Goal: Transaction & Acquisition: Purchase product/service

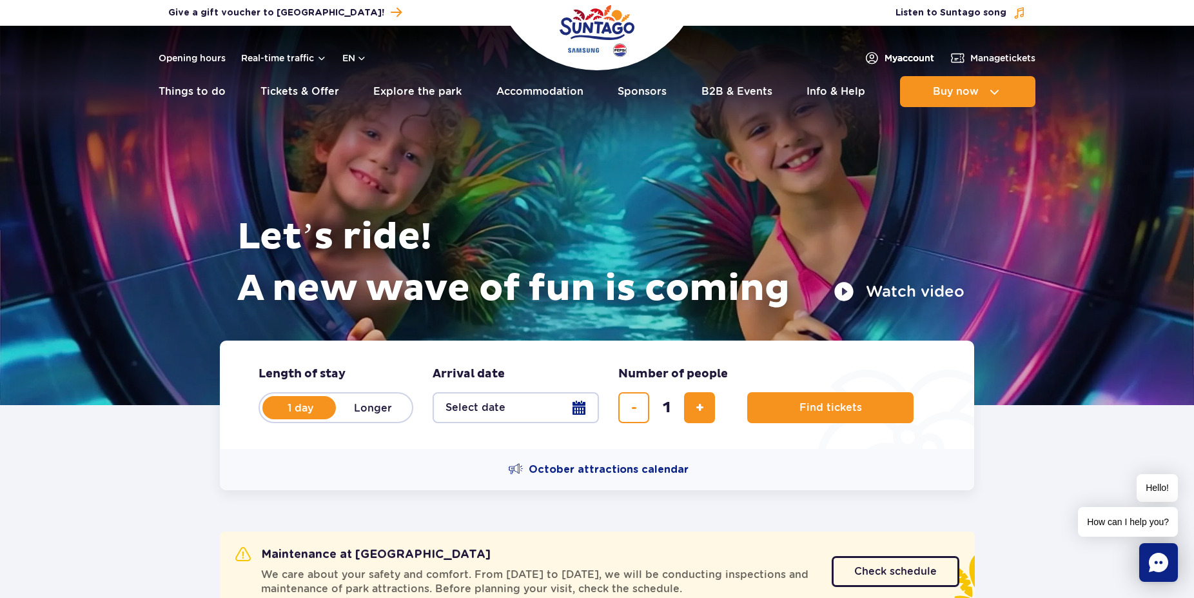
click at [888, 59] on span "My account" at bounding box center [910, 58] width 50 height 13
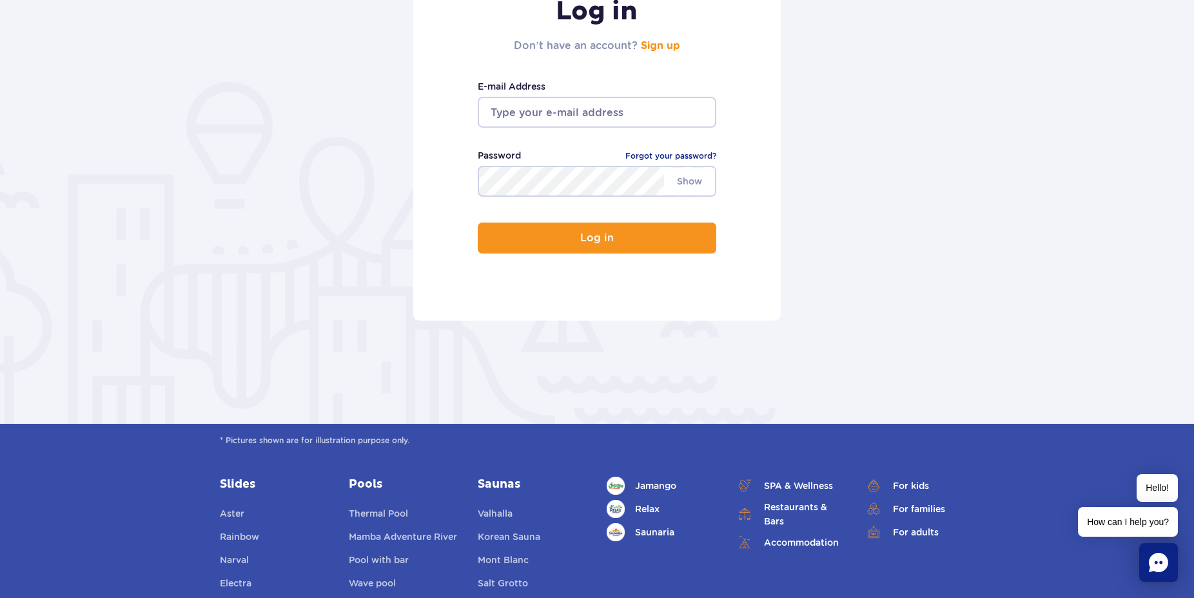
scroll to position [132, 0]
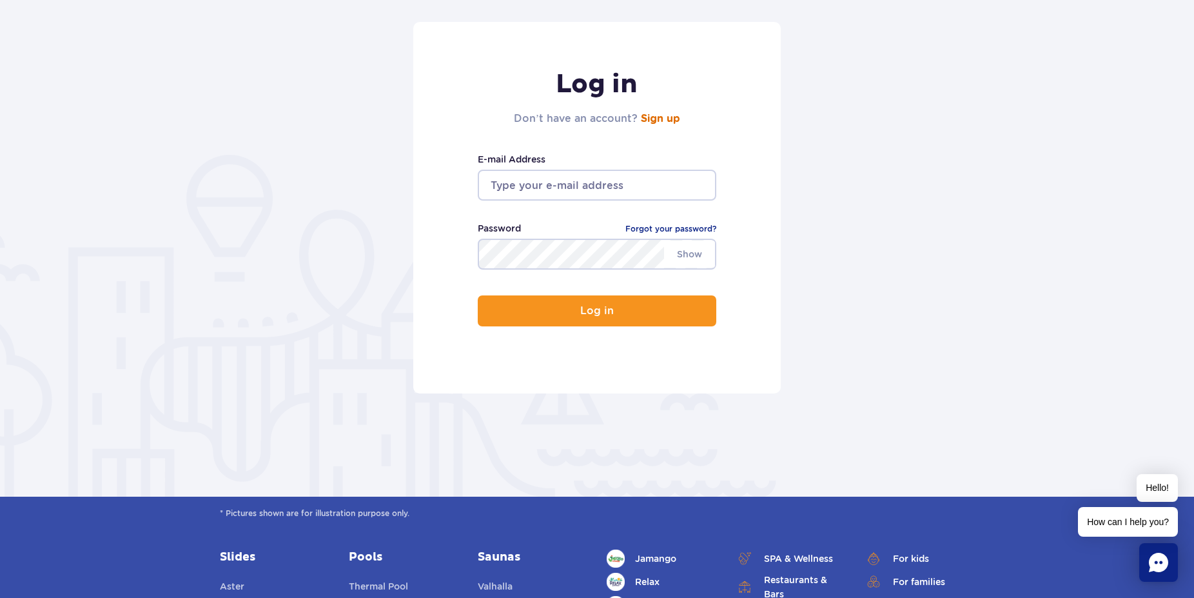
click at [666, 121] on link "Sign up" at bounding box center [660, 118] width 39 height 10
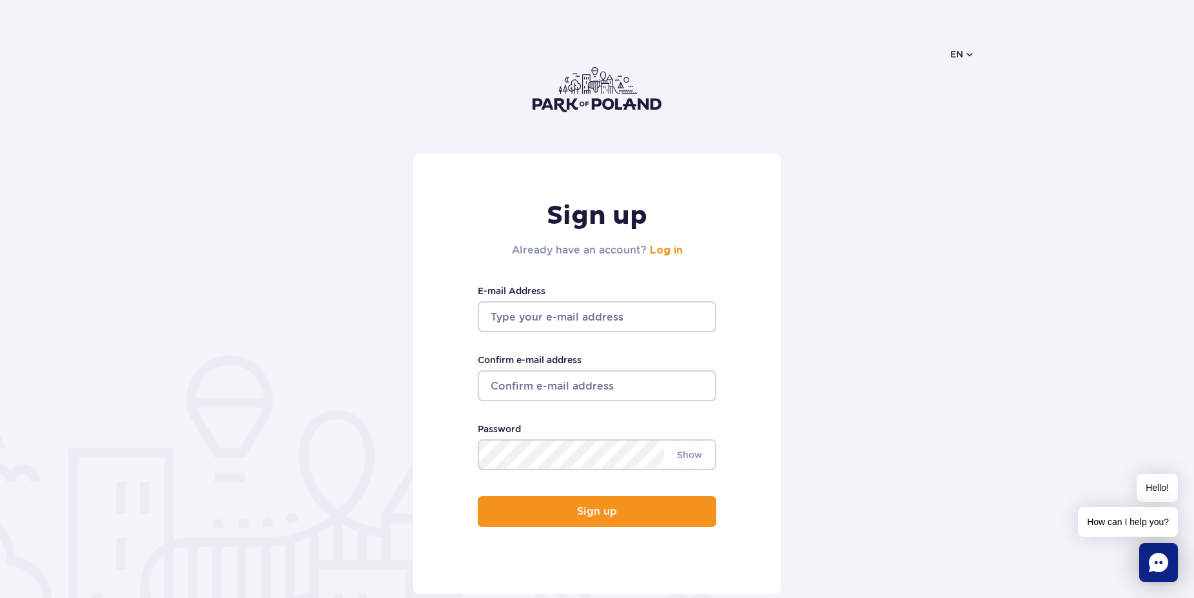
click at [604, 313] on input "E-mail Address" at bounding box center [597, 316] width 239 height 31
type input "[EMAIL_ADDRESS][DOMAIN_NAME]"
click at [602, 388] on input "Confirm e-mail address" at bounding box center [597, 385] width 239 height 31
drag, startPoint x: 617, startPoint y: 317, endPoint x: 468, endPoint y: 323, distance: 149.1
click at [478, 322] on input "[EMAIL_ADDRESS][DOMAIN_NAME]" at bounding box center [597, 316] width 239 height 31
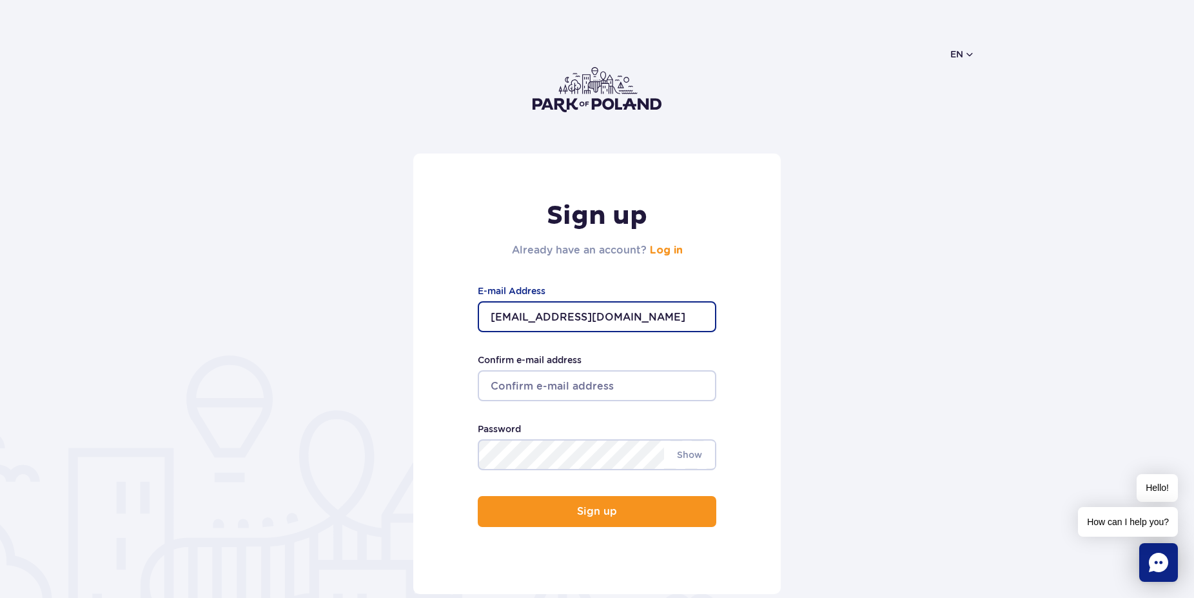
click at [544, 378] on input "Confirm e-mail address" at bounding box center [597, 385] width 239 height 31
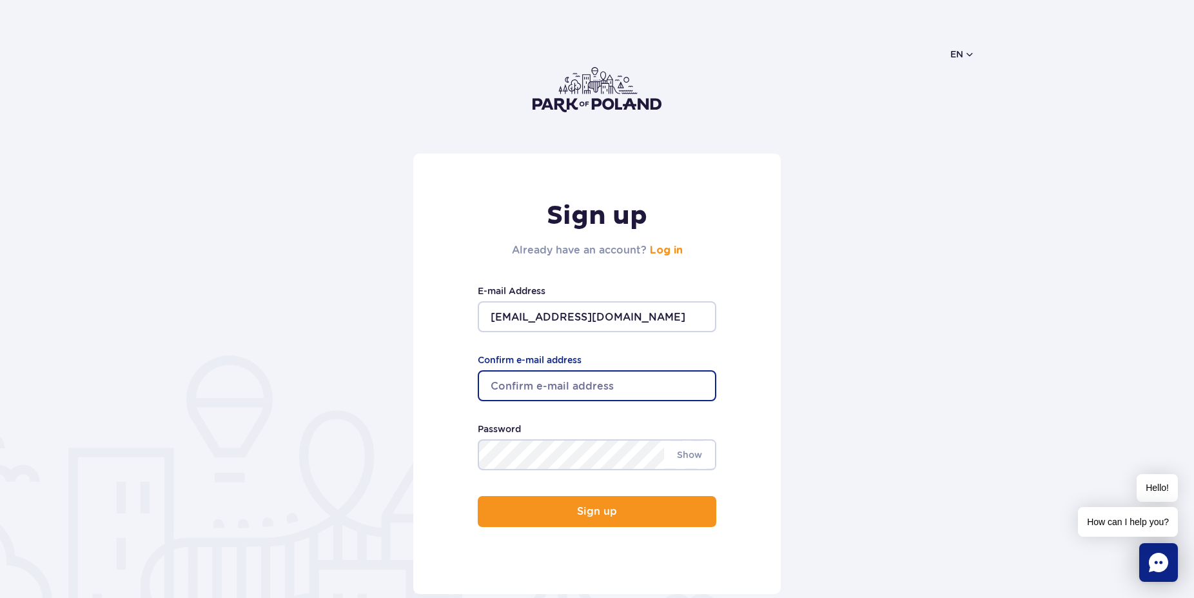
paste input "[EMAIL_ADDRESS][DOMAIN_NAME]"
type input "renatezeibe@gmail.com"
drag, startPoint x: 614, startPoint y: 529, endPoint x: 787, endPoint y: 449, distance: 189.8
click at [618, 531] on div "Sign up Already have an account? Log in renatezeibe@gmail.com E-mail Address re…" at bounding box center [597, 373] width 368 height 440
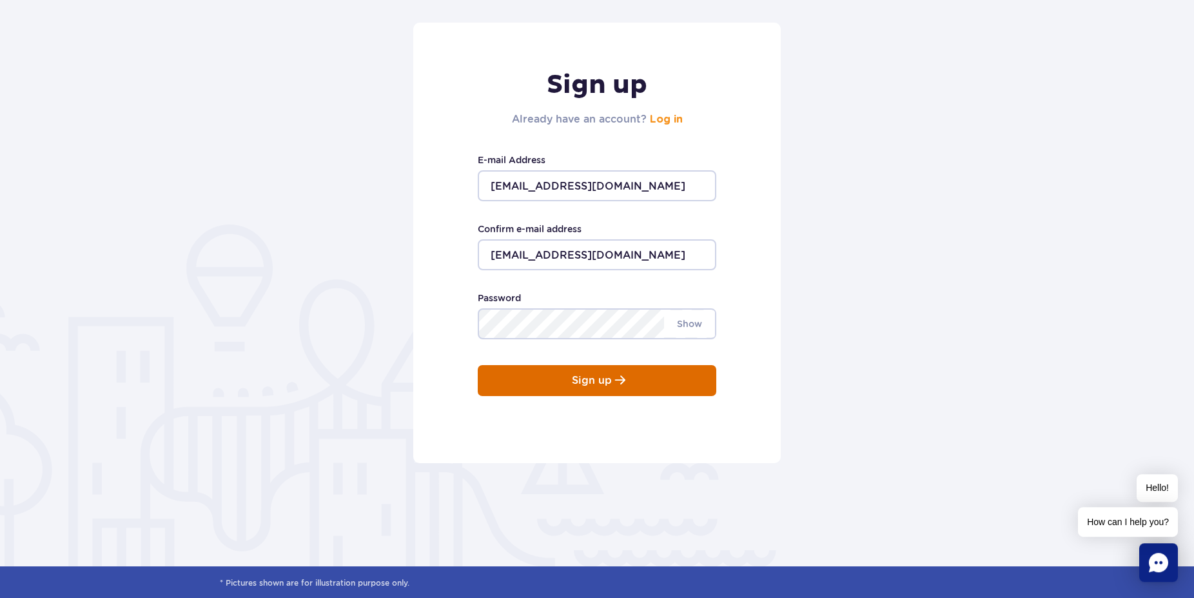
scroll to position [132, 0]
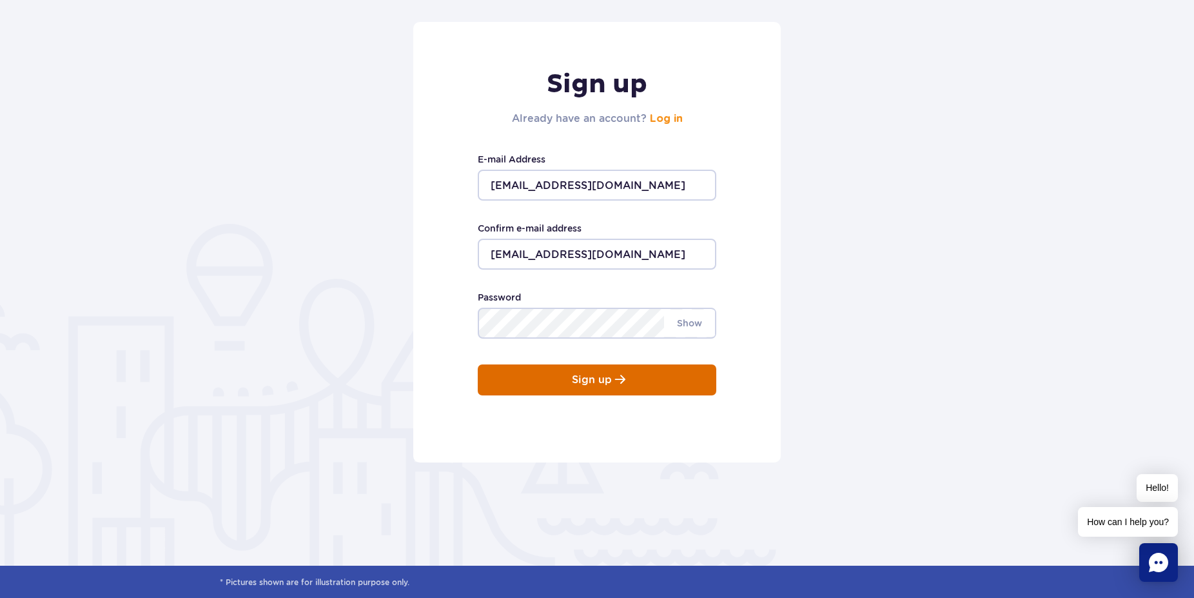
click at [604, 379] on p "Sign up" at bounding box center [592, 380] width 40 height 12
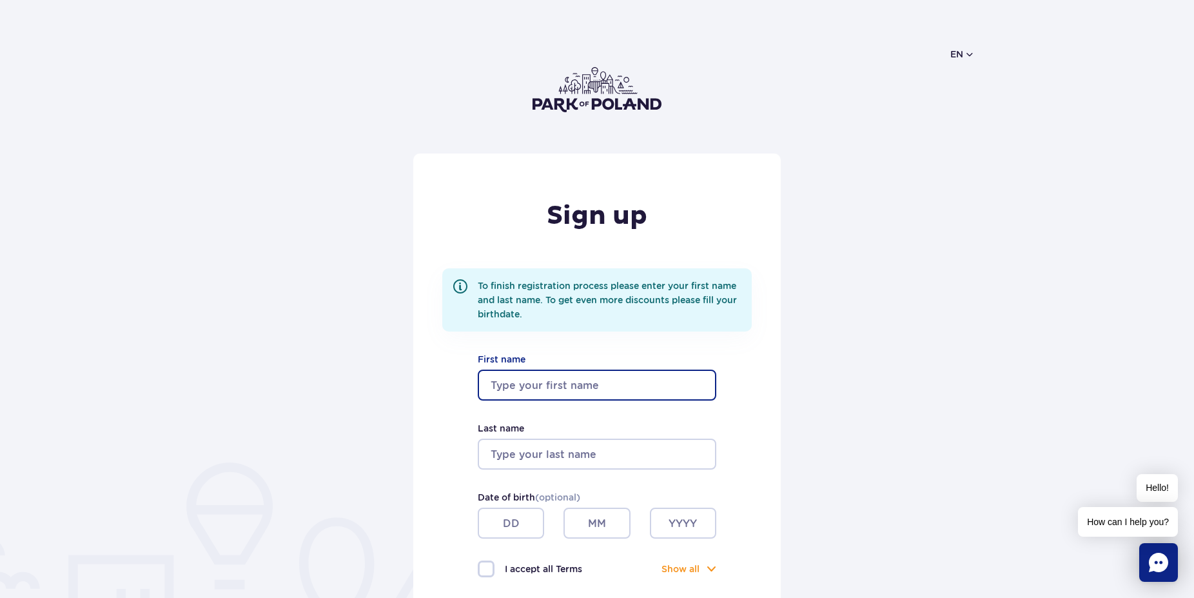
click at [575, 384] on input "First name" at bounding box center [597, 384] width 239 height 31
type input "Renate"
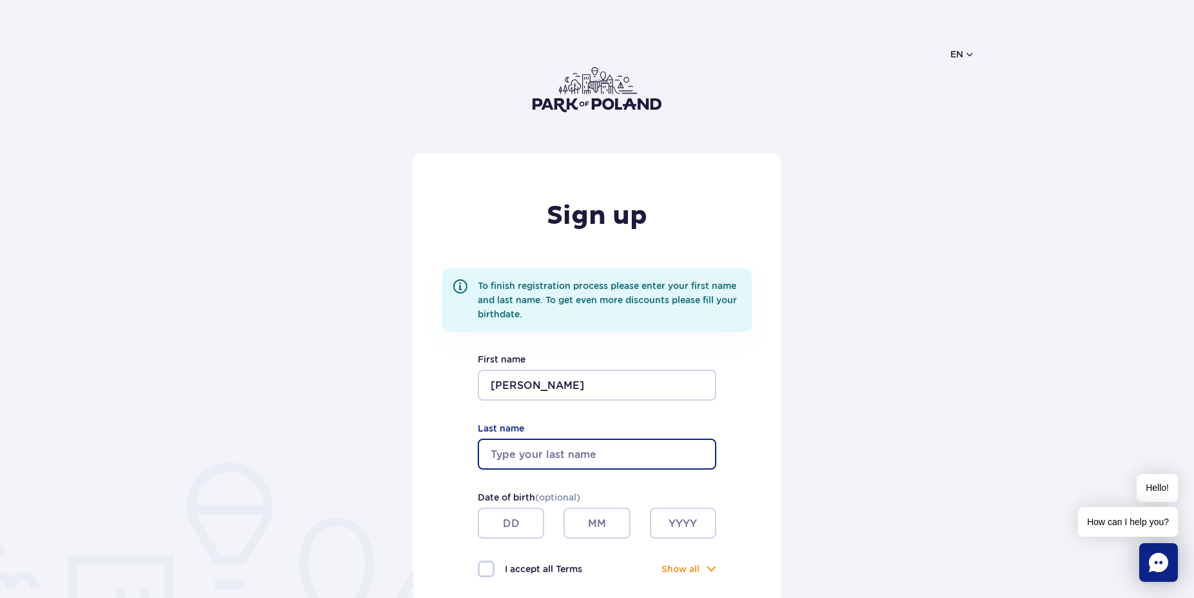
click at [500, 450] on input "Last name" at bounding box center [597, 453] width 239 height 31
type input "Zeibe"
click at [521, 517] on input "text" at bounding box center [511, 522] width 66 height 31
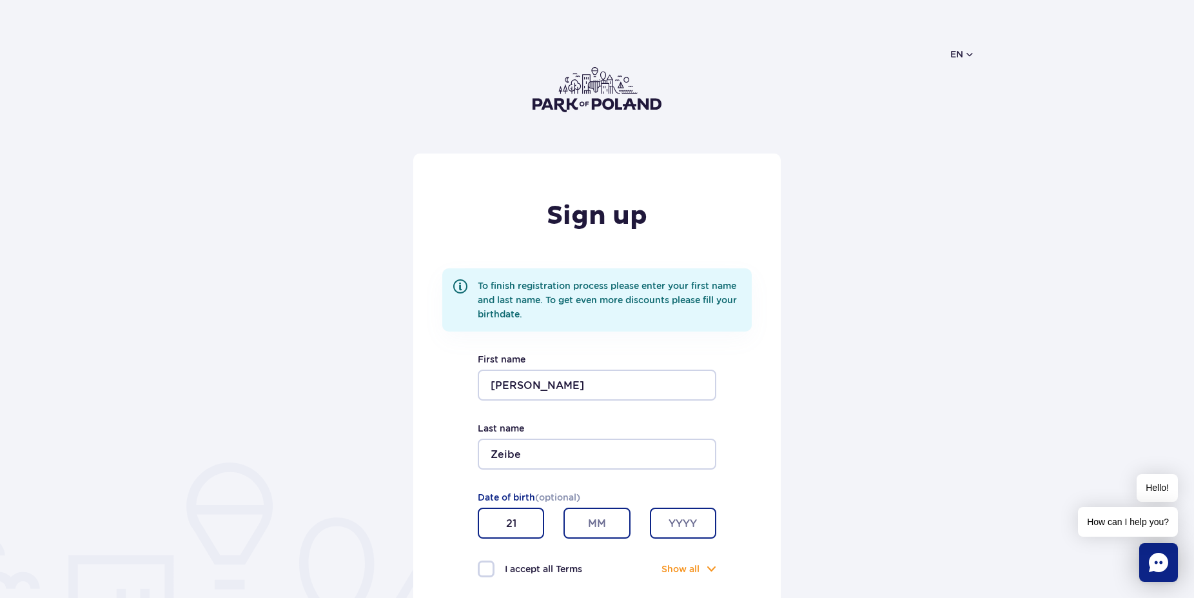
type input "21"
type input "08"
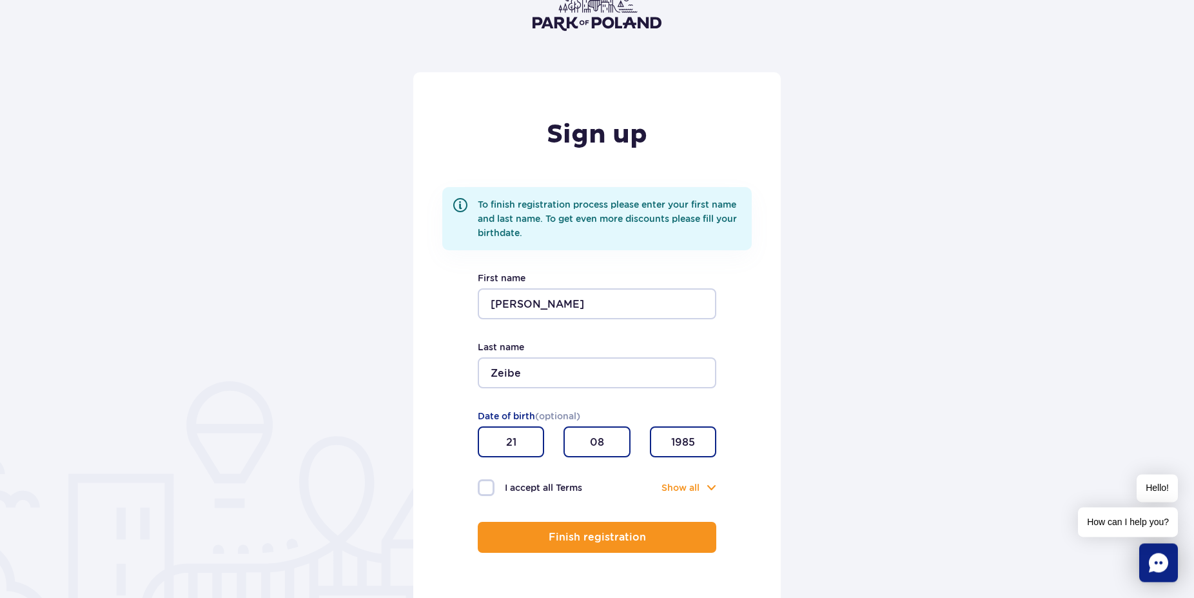
scroll to position [132, 0]
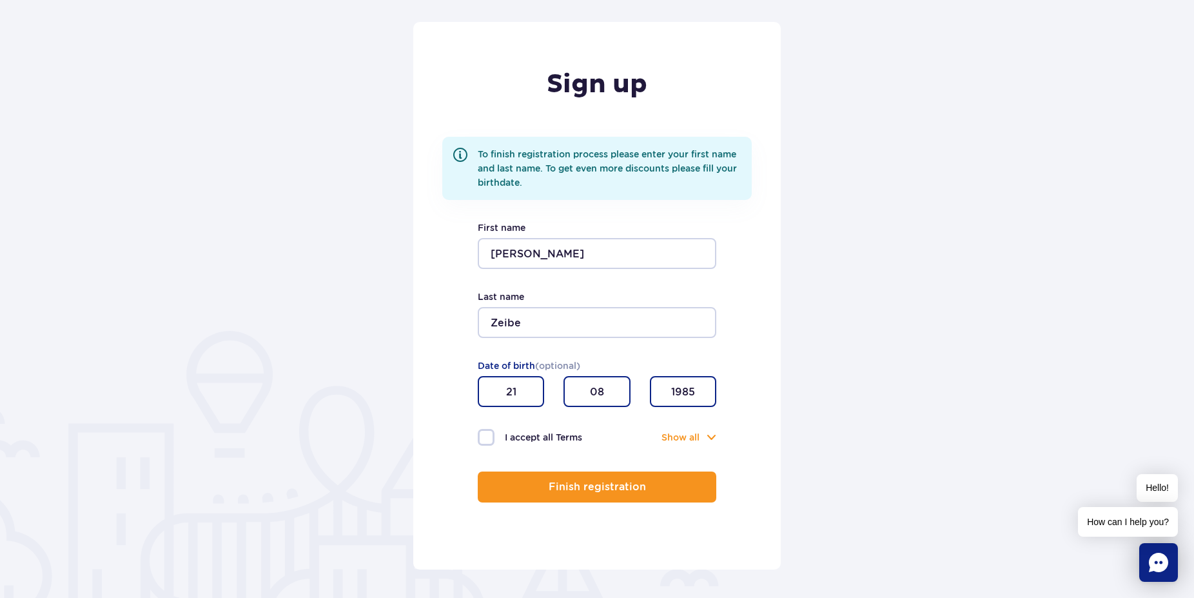
type input "1985"
click at [484, 435] on label "I accept all Terms" at bounding box center [537, 437] width 119 height 17
click at [484, 431] on input "I accept all Terms" at bounding box center [485, 430] width 14 height 3
checkbox input "true"
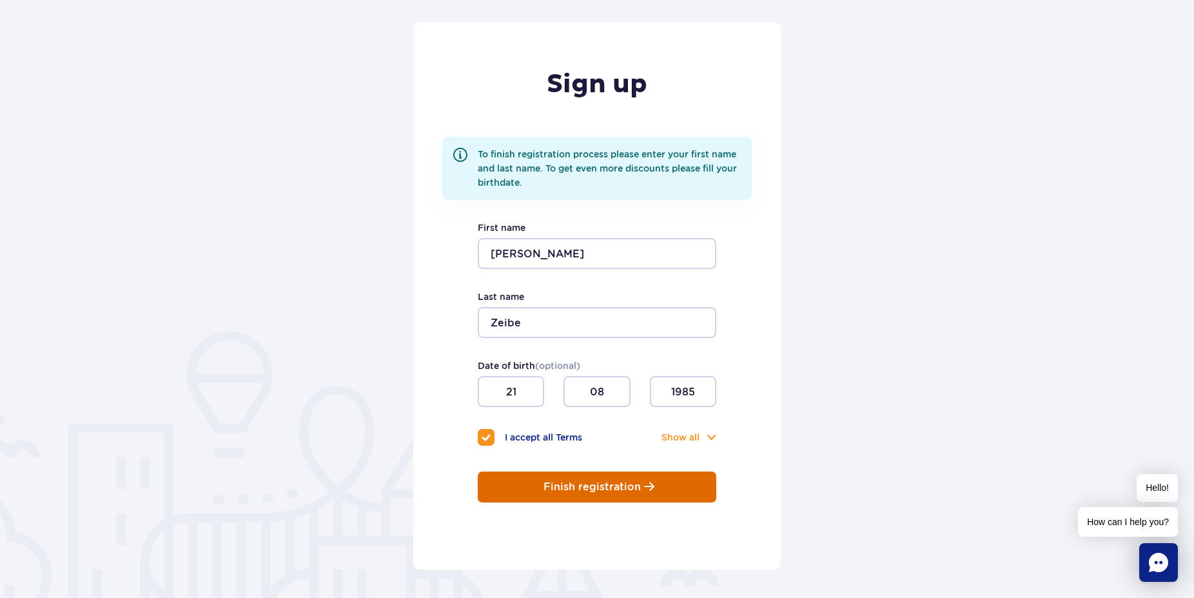
click at [586, 490] on p "Finish registration" at bounding box center [592, 487] width 97 height 12
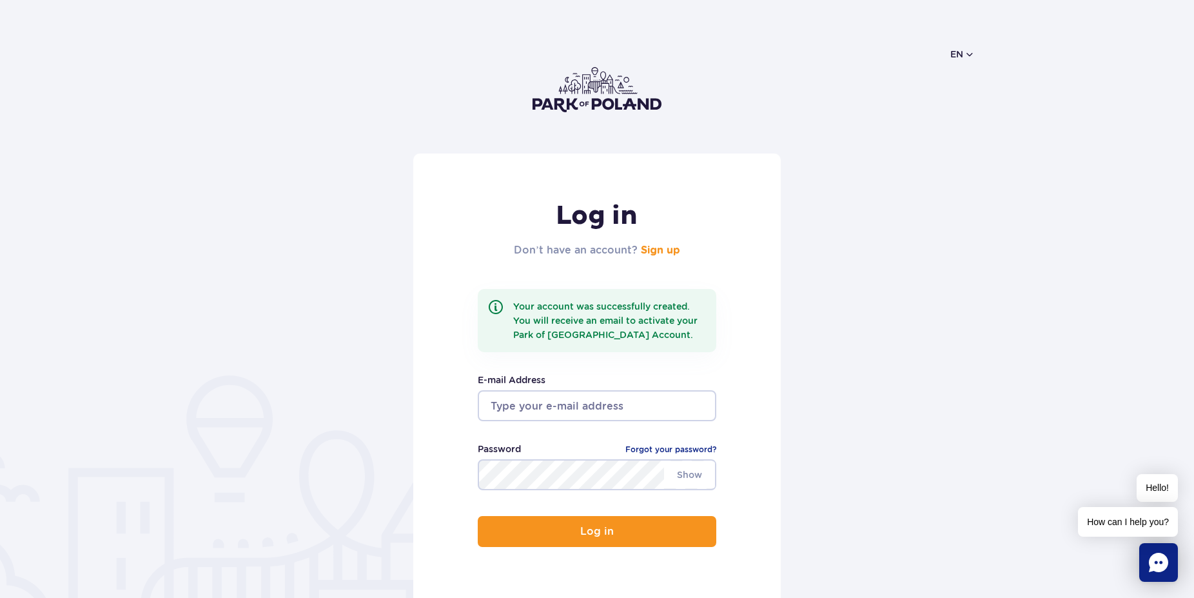
click at [602, 398] on input "email" at bounding box center [597, 405] width 239 height 31
drag, startPoint x: 643, startPoint y: 401, endPoint x: 421, endPoint y: 411, distance: 222.0
click at [478, 411] on input "[PERSON_NAME][EMAIL_ADDRESS][DOMAIN_NAME]" at bounding box center [597, 405] width 239 height 31
type input "[EMAIL_ADDRESS][DOMAIN_NAME]"
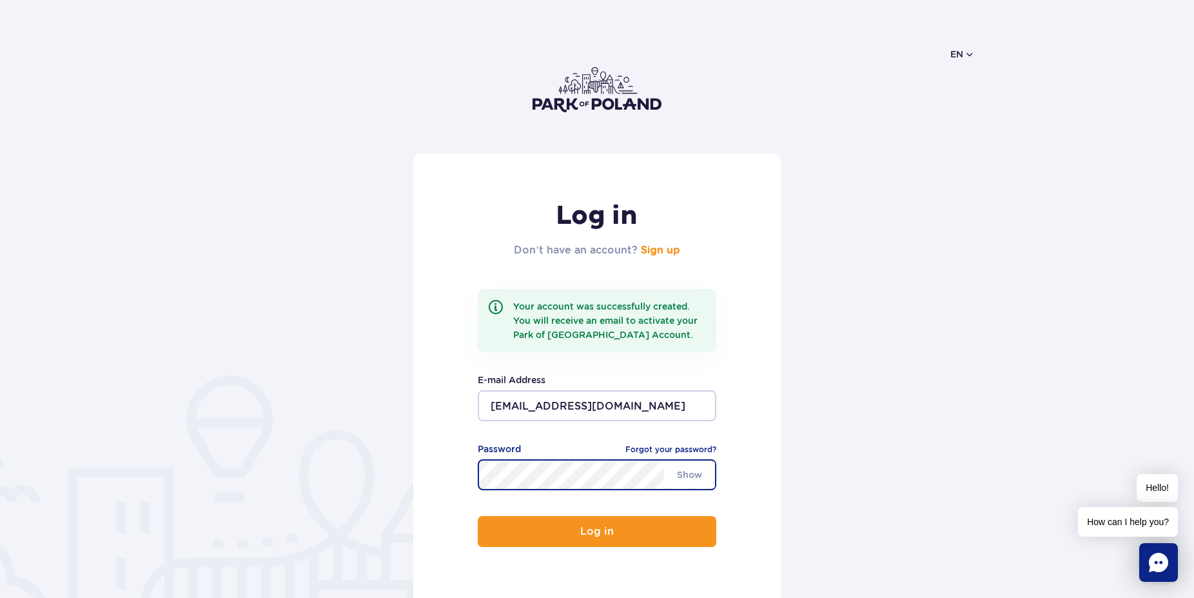
click at [478, 516] on button "Log in" at bounding box center [597, 531] width 239 height 31
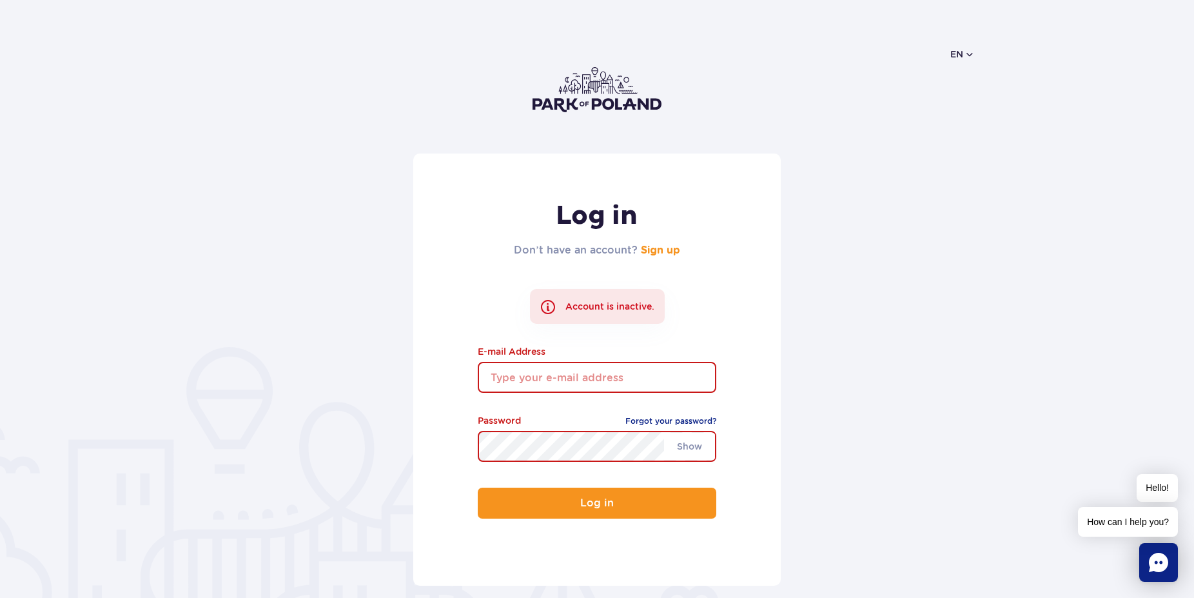
click at [561, 373] on input "email" at bounding box center [597, 377] width 239 height 31
type input "renatezeibe@gmail.com"
click at [478, 487] on button "Log in" at bounding box center [597, 502] width 239 height 31
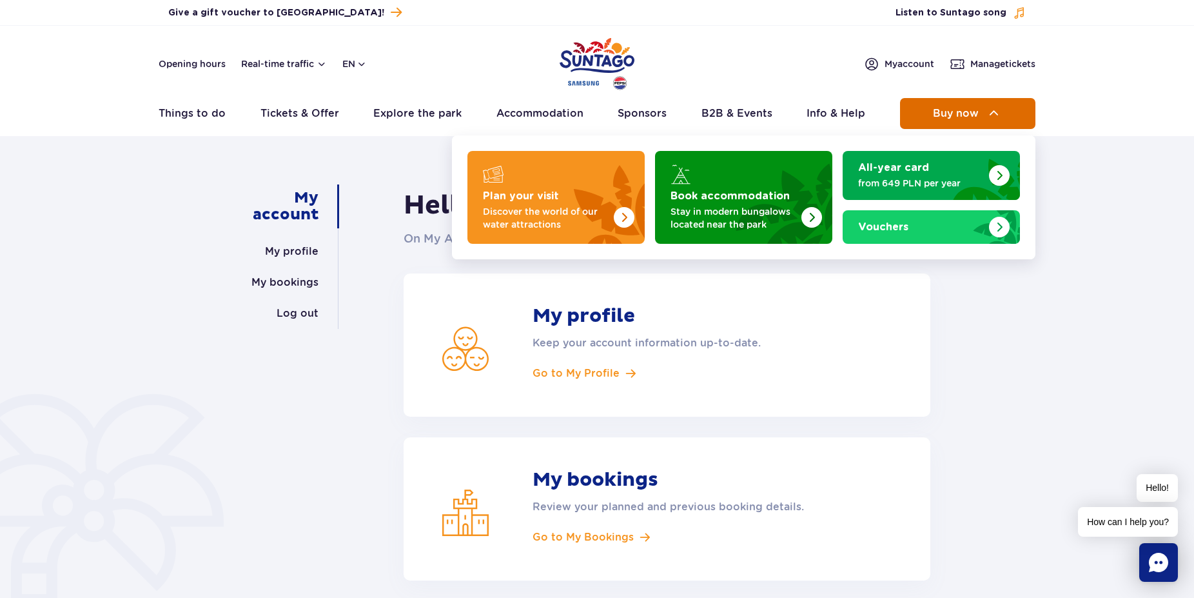
click at [976, 108] on span "Buy now" at bounding box center [956, 114] width 46 height 12
click at [947, 110] on span "Buy now" at bounding box center [956, 114] width 46 height 12
click at [983, 112] on button "Buy now" at bounding box center [967, 113] width 135 height 31
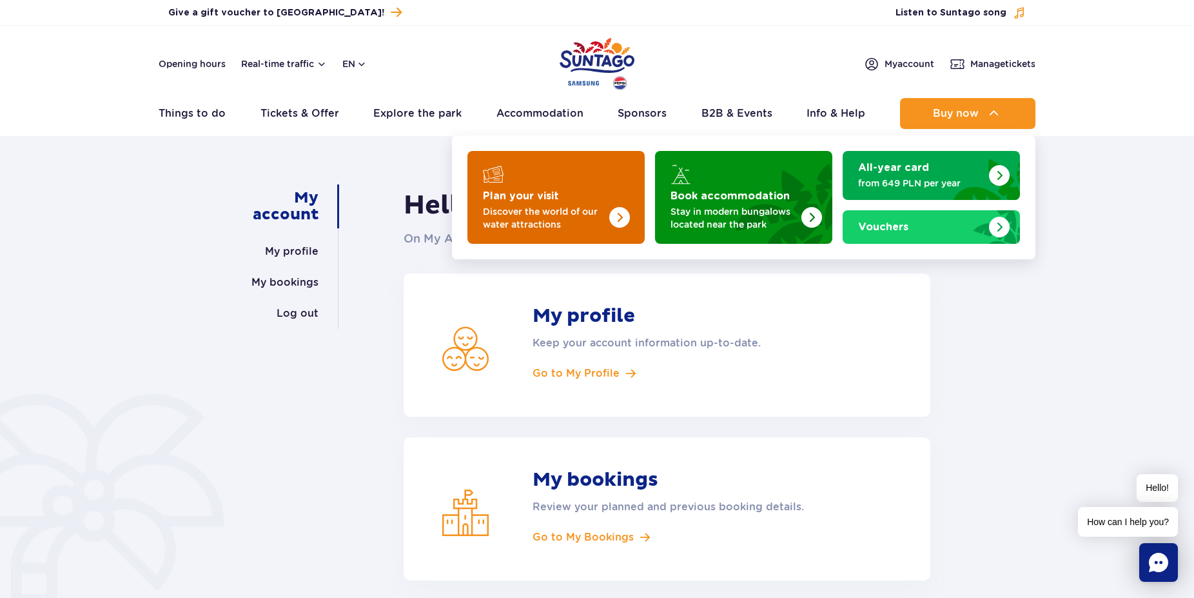
click at [584, 202] on img "Plan your visit" at bounding box center [593, 193] width 103 height 101
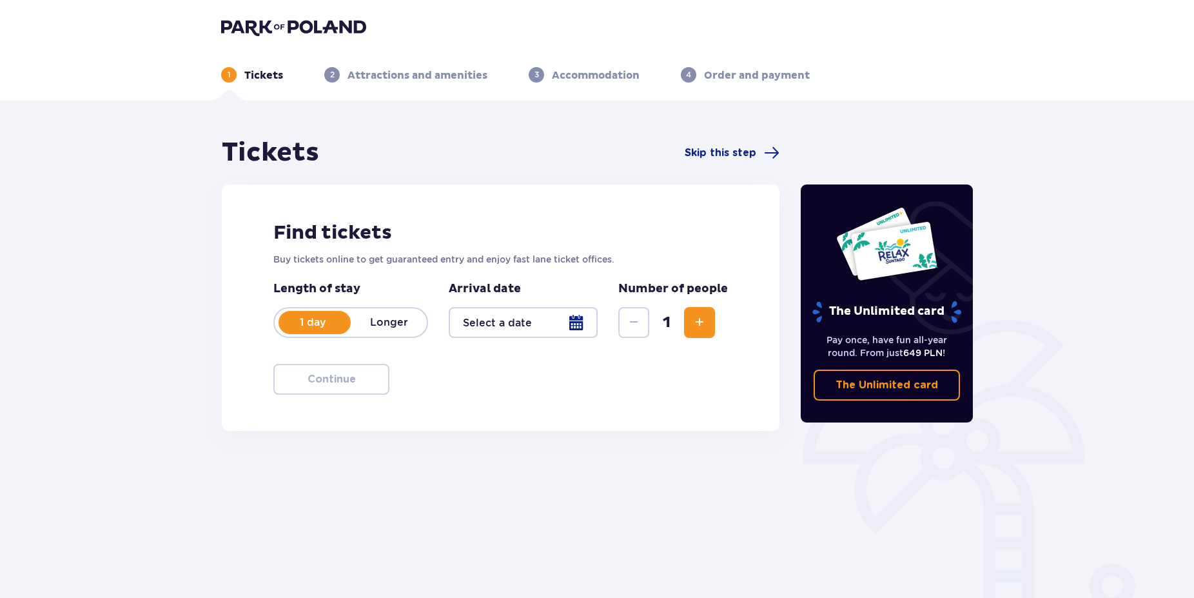
click at [577, 323] on div at bounding box center [523, 322] width 149 height 31
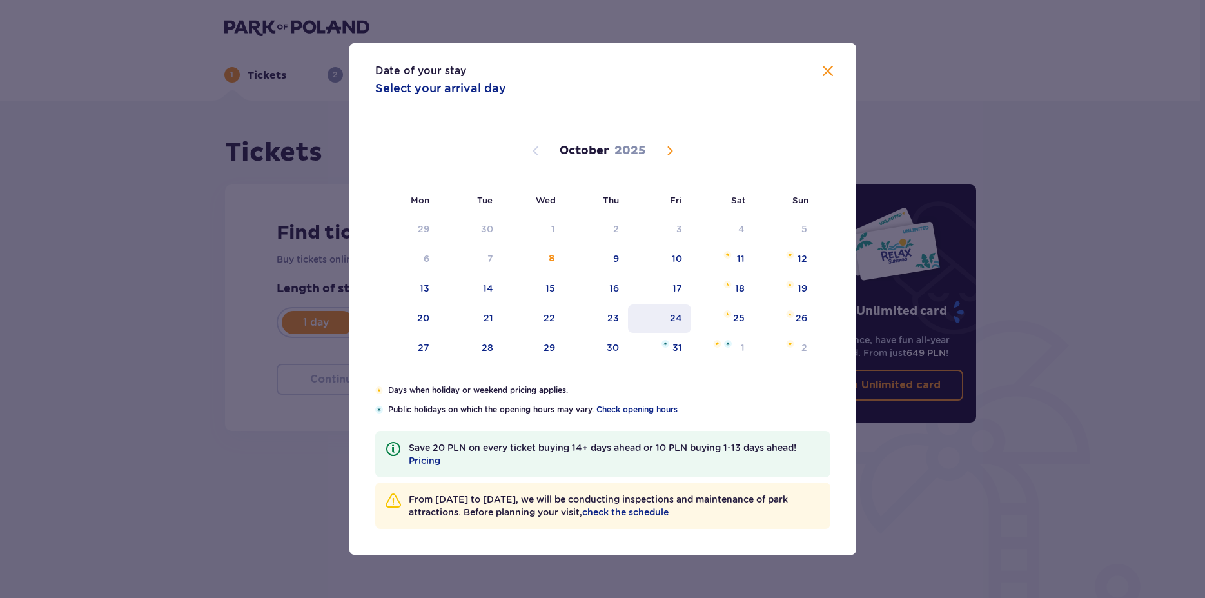
click at [674, 316] on div "24" at bounding box center [676, 317] width 12 height 13
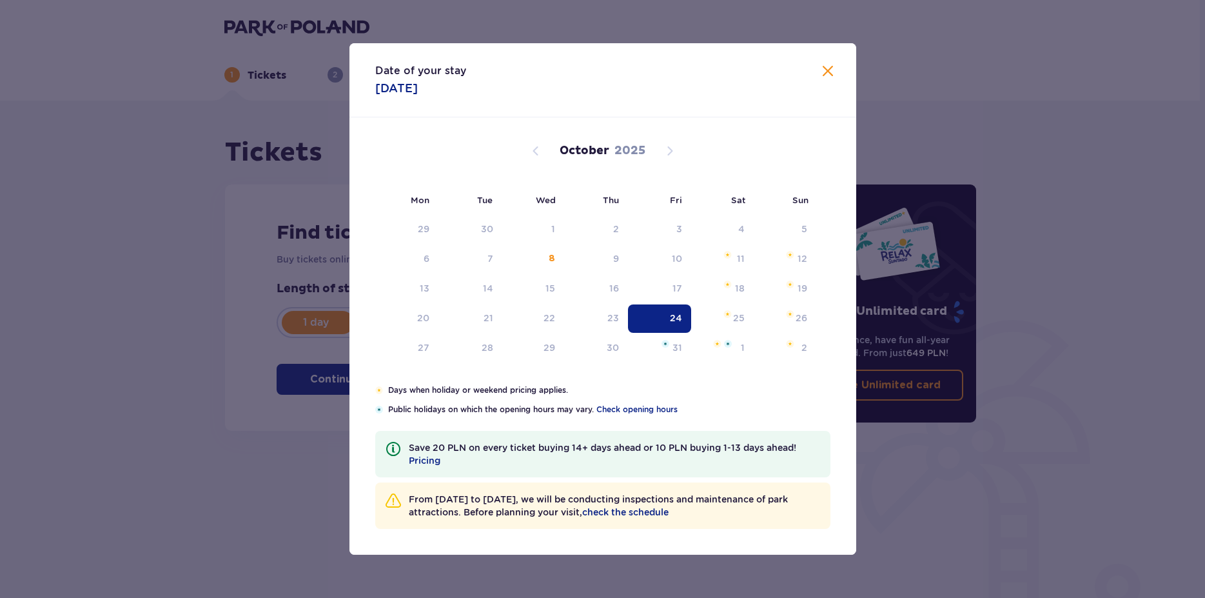
type input "[DATE]"
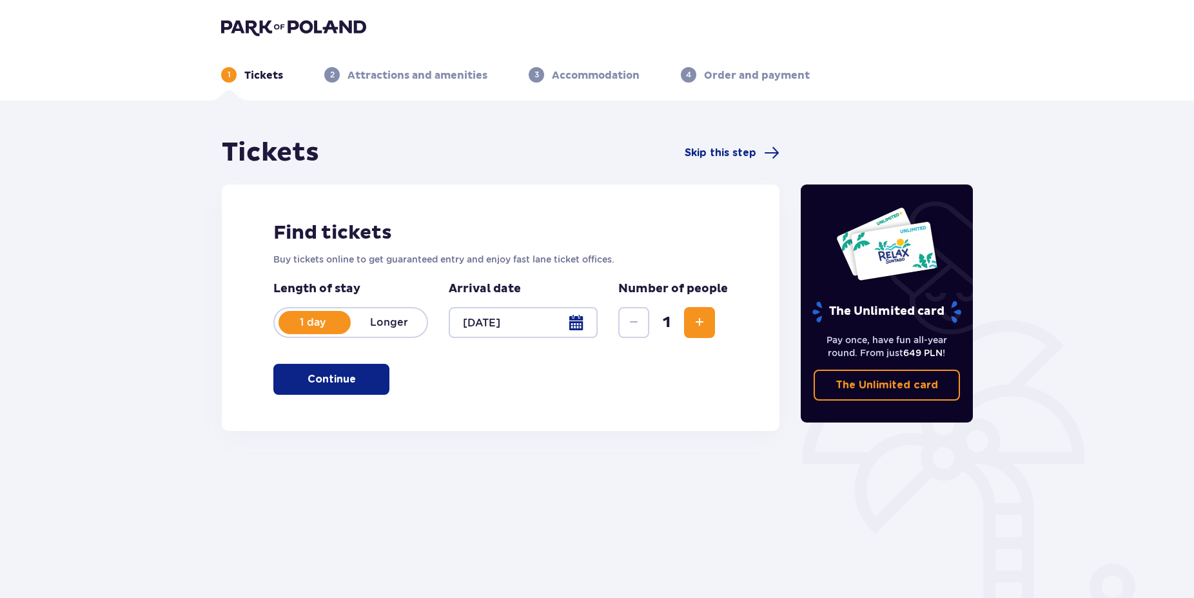
click at [706, 322] on button "Increase" at bounding box center [699, 322] width 31 height 31
click at [704, 324] on span "Increase" at bounding box center [699, 322] width 15 height 15
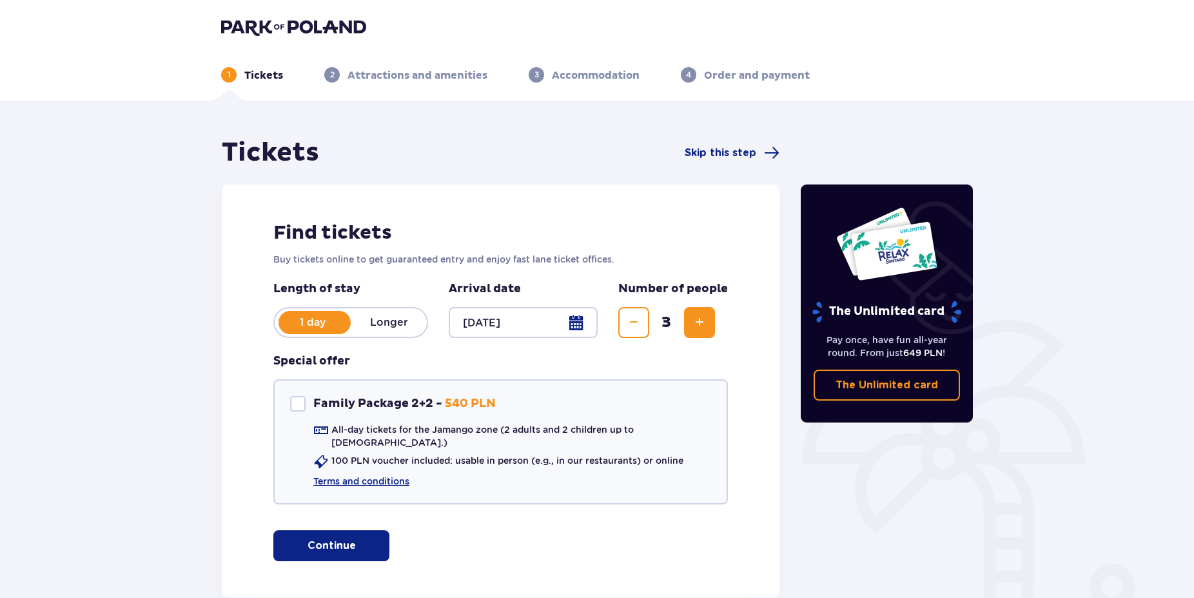
drag, startPoint x: 344, startPoint y: 539, endPoint x: 1119, endPoint y: 279, distance: 817.6
click at [343, 539] on p "Continue" at bounding box center [332, 545] width 48 height 14
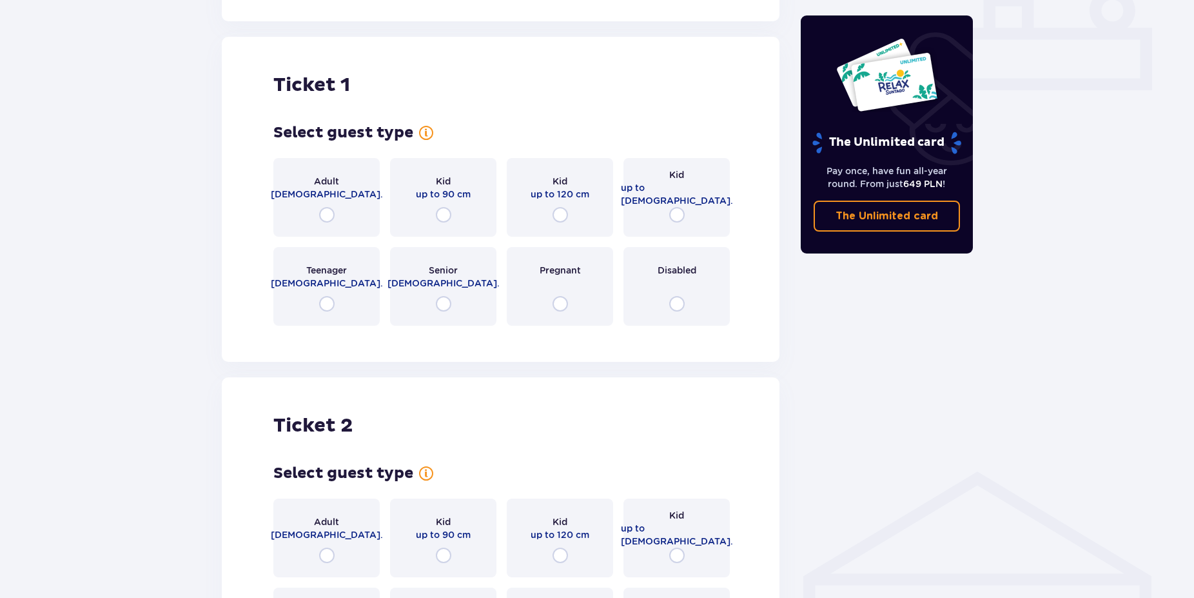
scroll to position [587, 0]
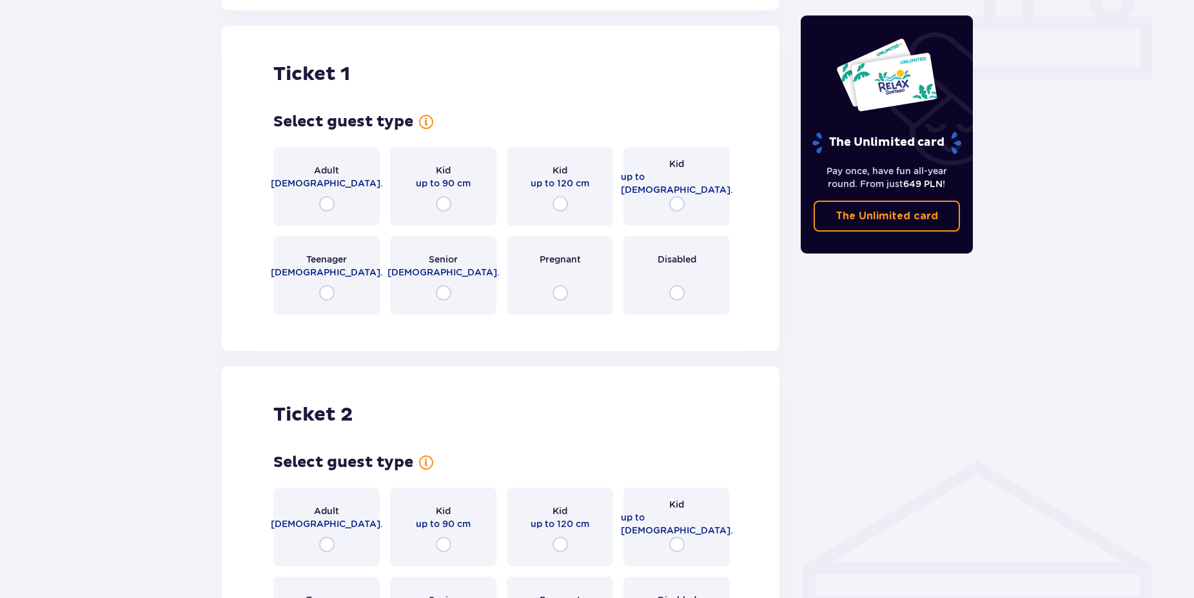
drag, startPoint x: 557, startPoint y: 190, endPoint x: 568, endPoint y: 193, distance: 11.4
click at [557, 196] on input "radio" at bounding box center [560, 203] width 15 height 15
radio input "true"
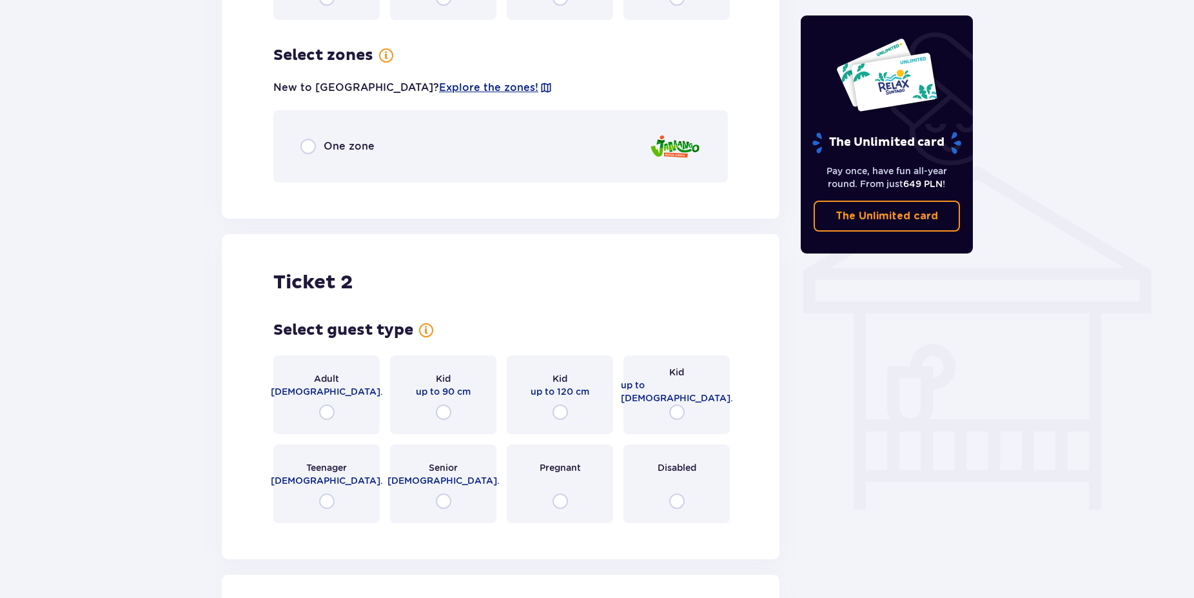
scroll to position [901, 0]
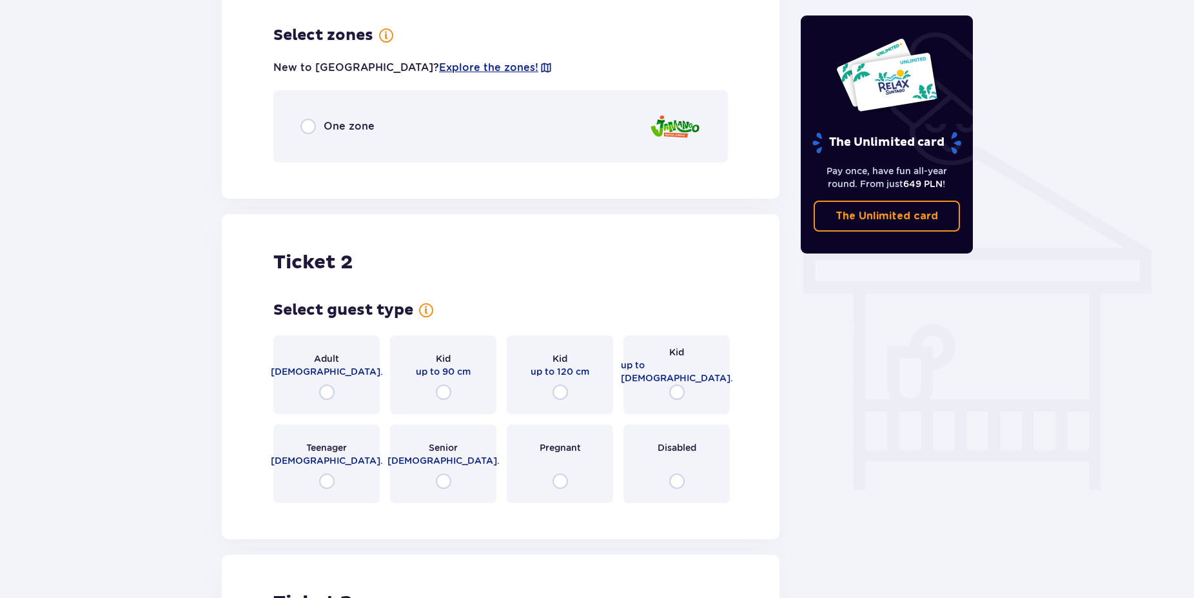
click at [313, 119] on input "radio" at bounding box center [307, 126] width 15 height 15
radio input "true"
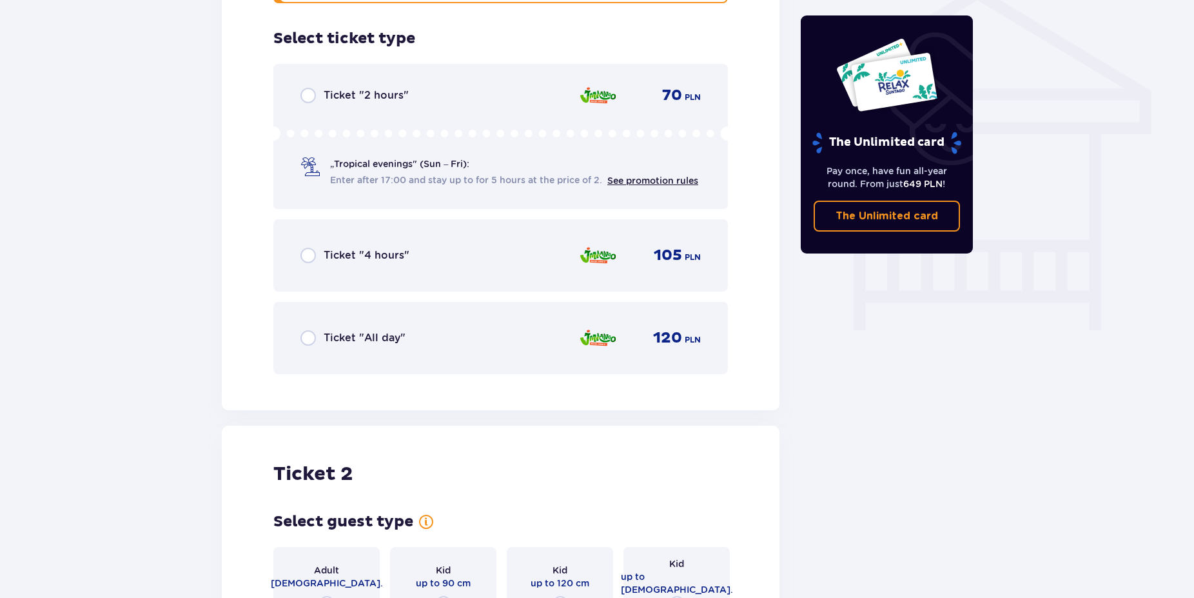
scroll to position [1064, 0]
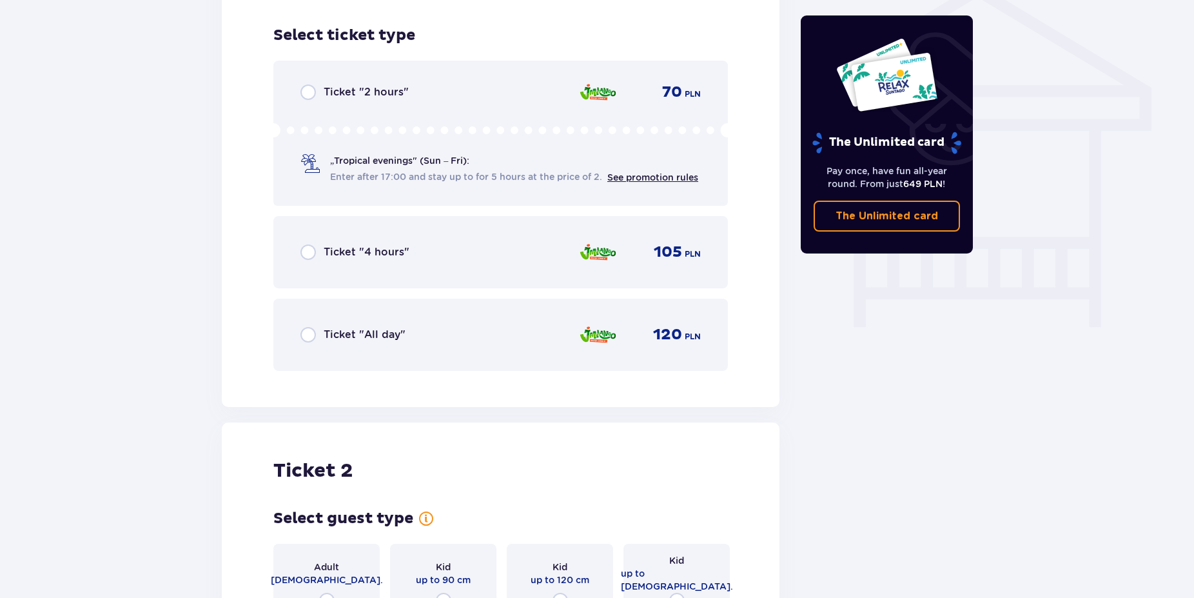
drag, startPoint x: 306, startPoint y: 322, endPoint x: 400, endPoint y: 348, distance: 98.1
click at [306, 327] on input "radio" at bounding box center [307, 334] width 15 height 15
radio input "true"
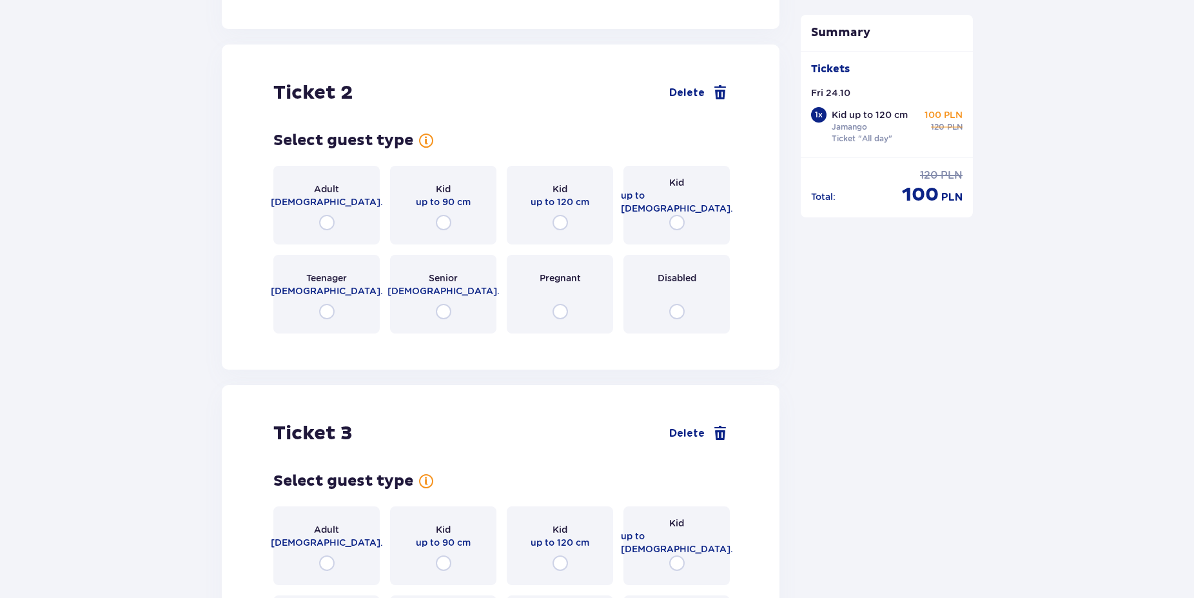
scroll to position [1460, 0]
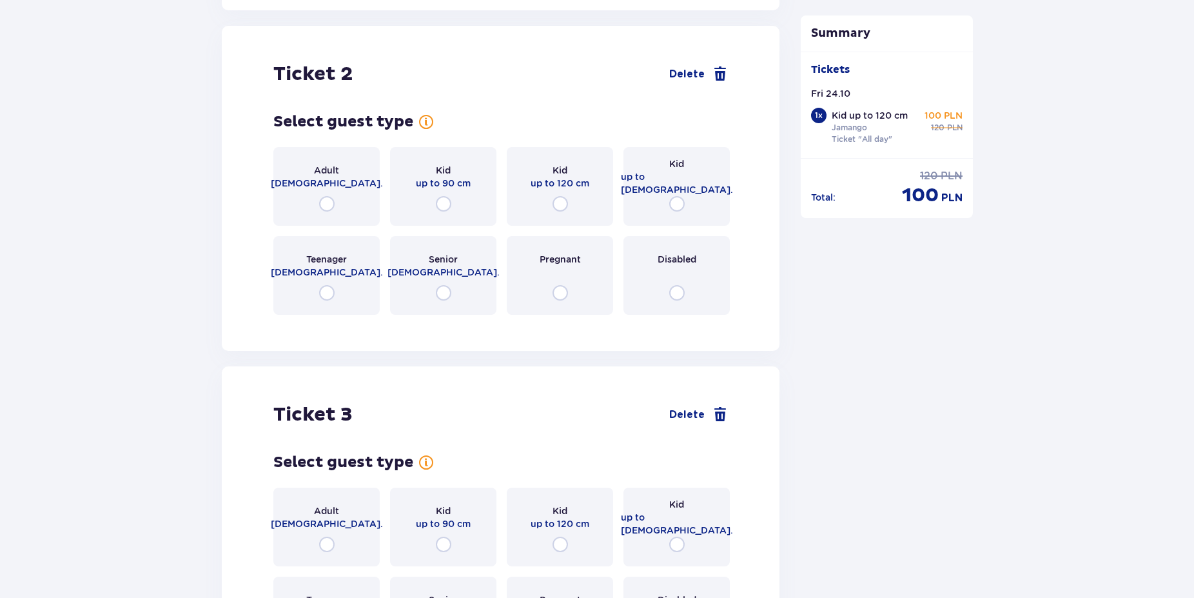
click at [327, 196] on input "radio" at bounding box center [326, 203] width 15 height 15
radio input "true"
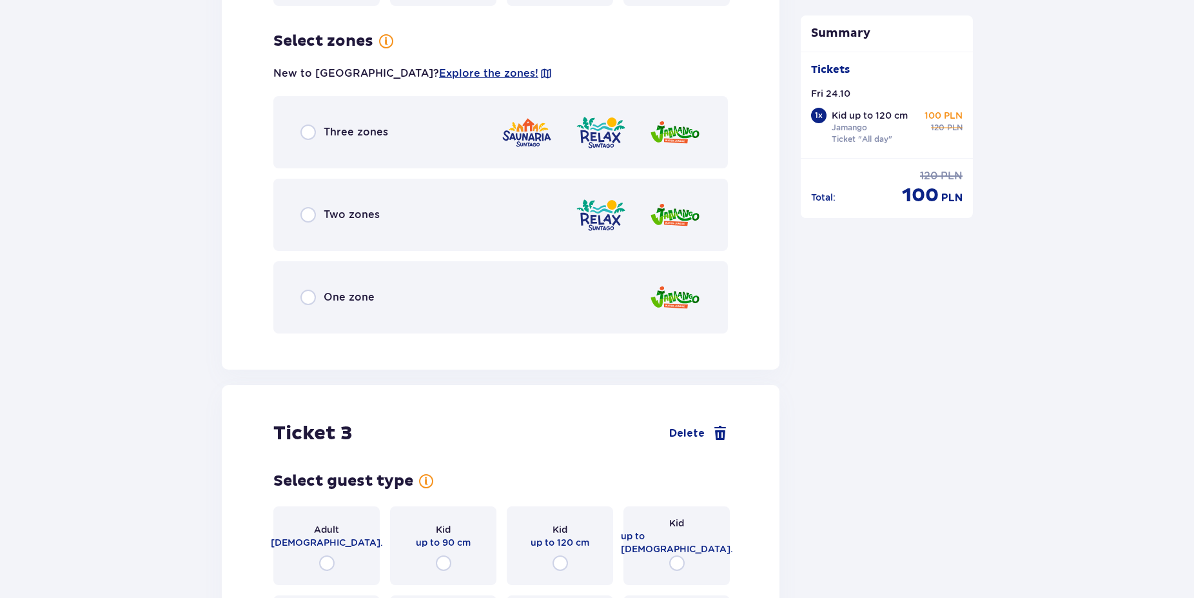
scroll to position [1775, 0]
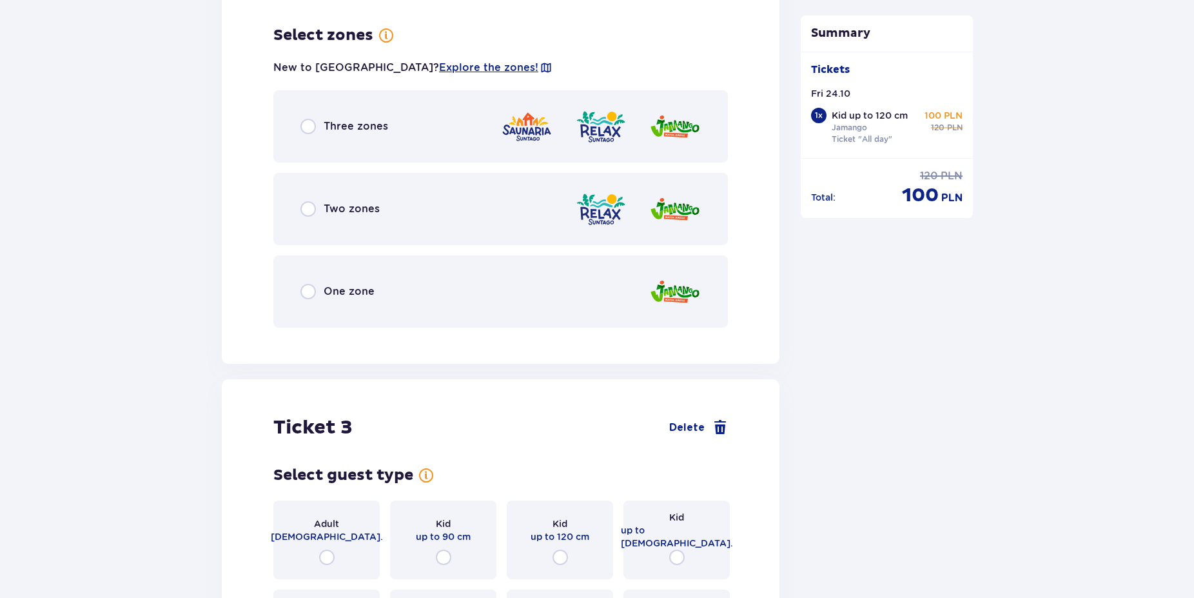
click at [311, 119] on input "radio" at bounding box center [307, 126] width 15 height 15
radio input "true"
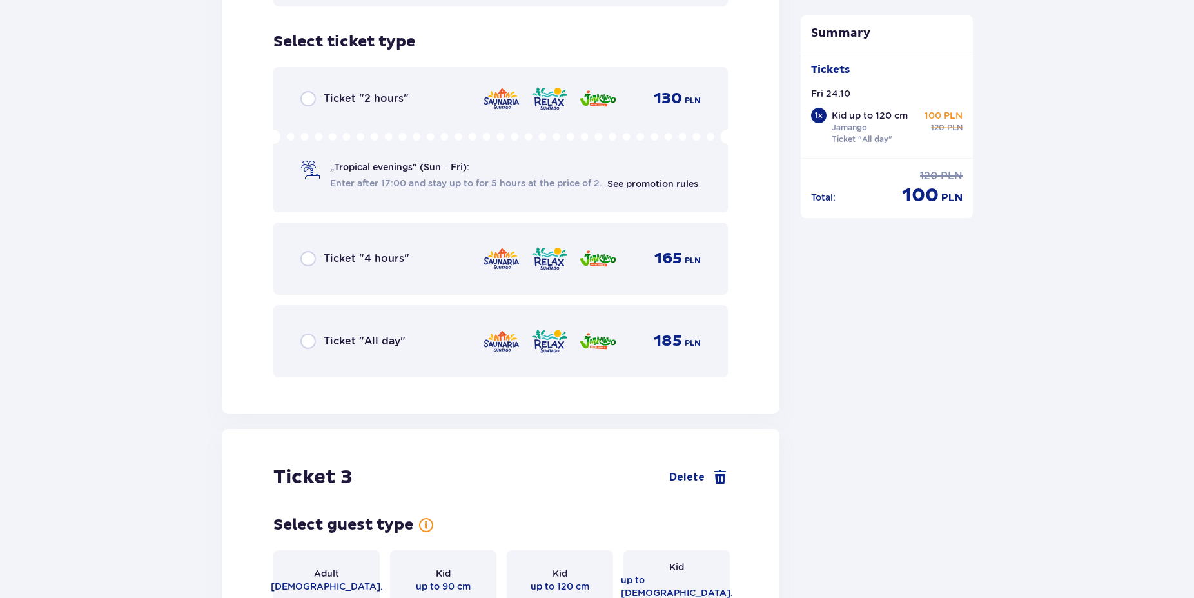
scroll to position [2103, 0]
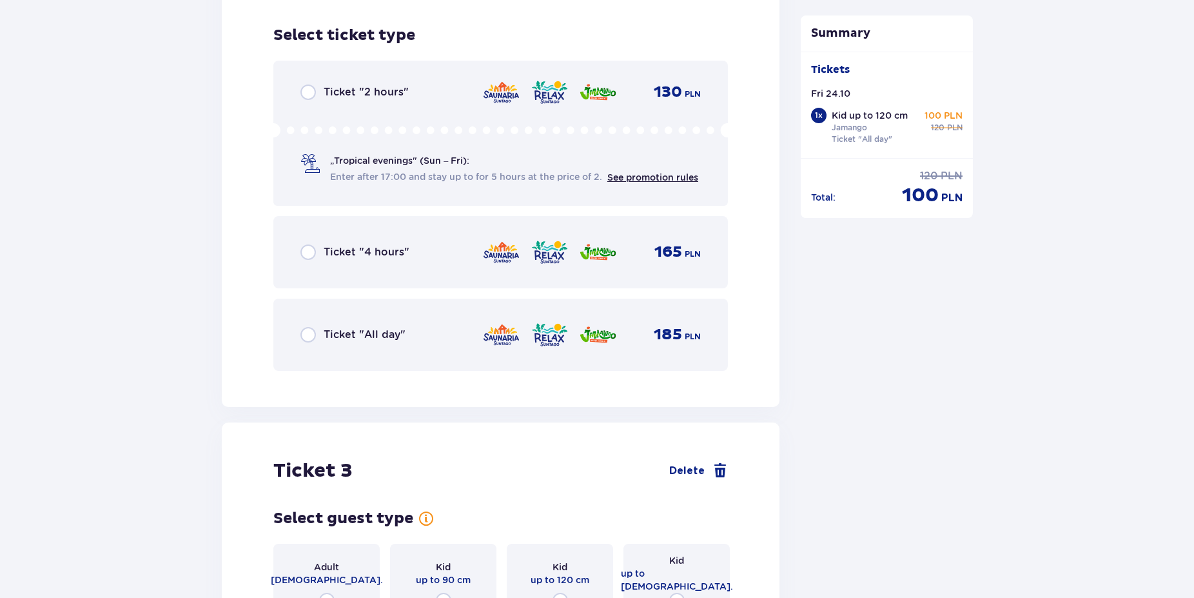
click at [303, 327] on input "radio" at bounding box center [307, 334] width 15 height 15
radio input "true"
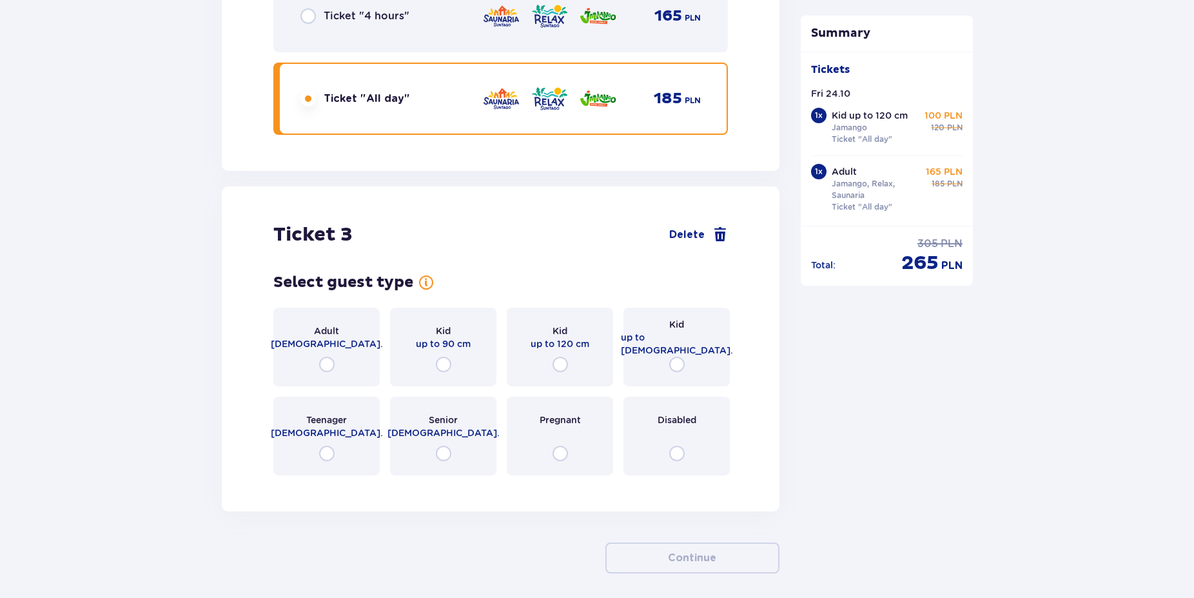
scroll to position [2381, 0]
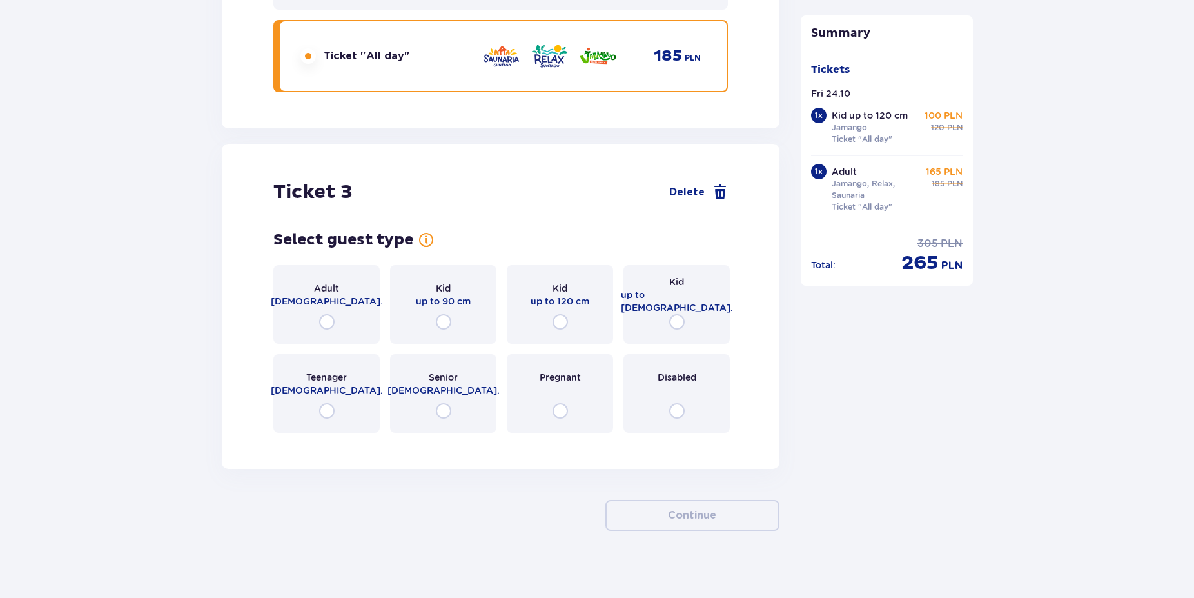
click at [328, 314] on input "radio" at bounding box center [326, 321] width 15 height 15
radio input "true"
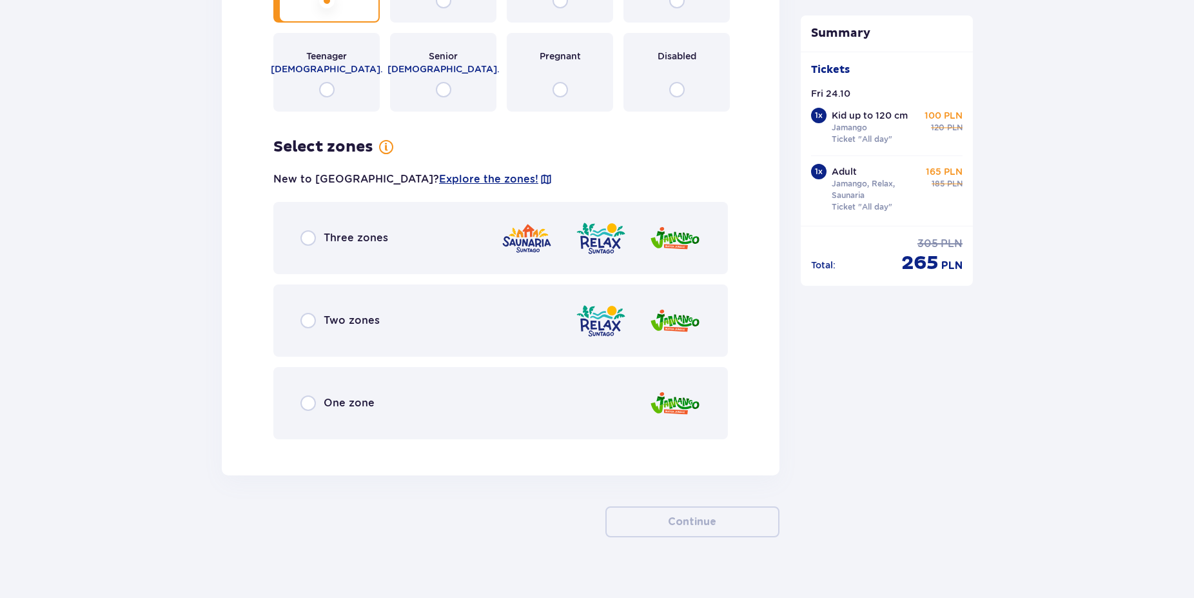
scroll to position [2709, 0]
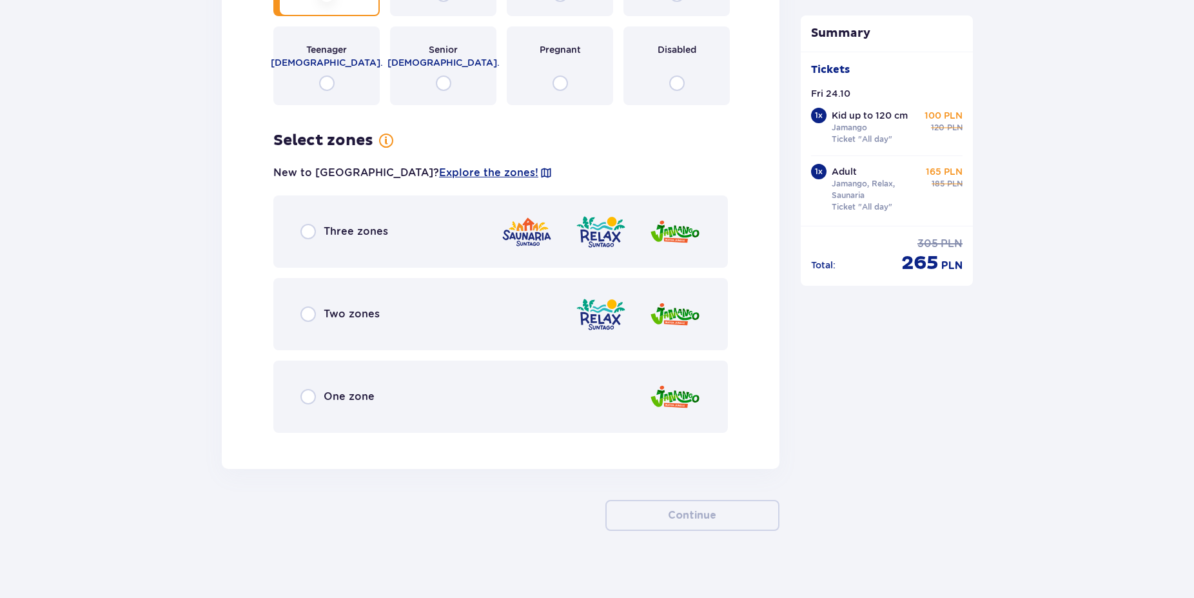
click at [302, 225] on input "radio" at bounding box center [307, 231] width 15 height 15
radio input "true"
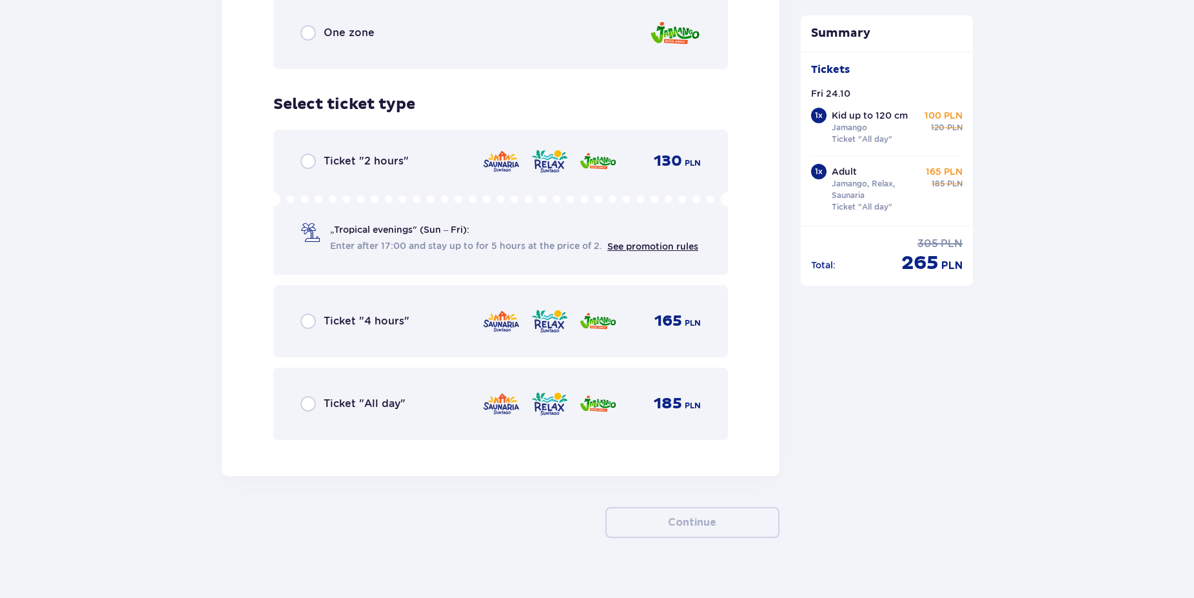
scroll to position [3079, 0]
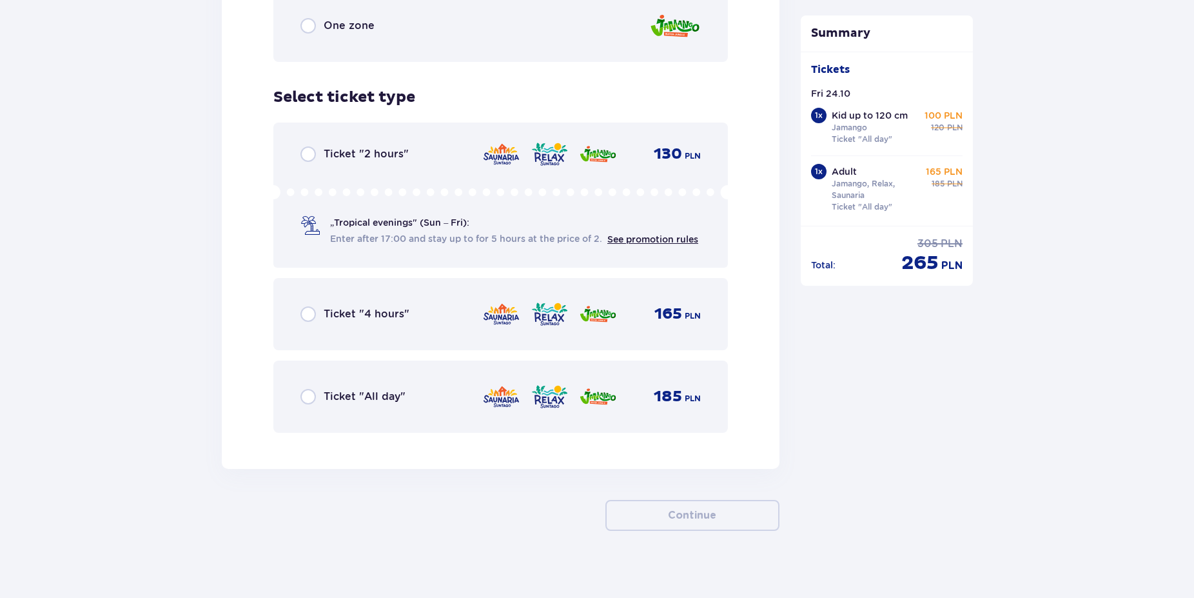
drag, startPoint x: 310, startPoint y: 381, endPoint x: 238, endPoint y: 409, distance: 77.6
click at [310, 389] on input "radio" at bounding box center [307, 396] width 15 height 15
radio input "true"
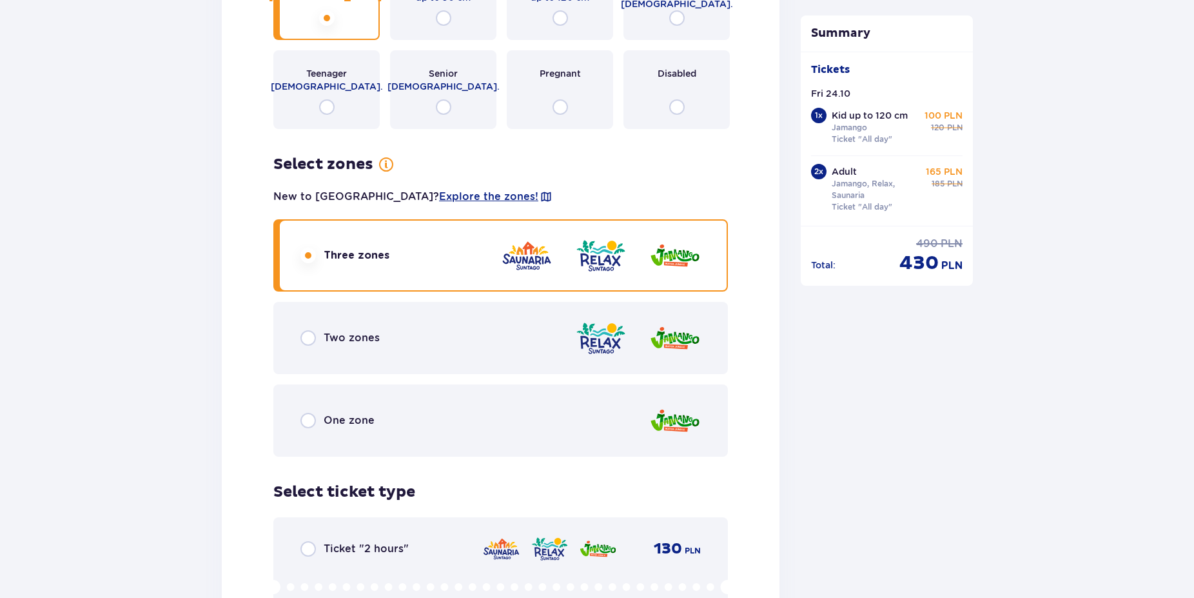
scroll to position [3211, 0]
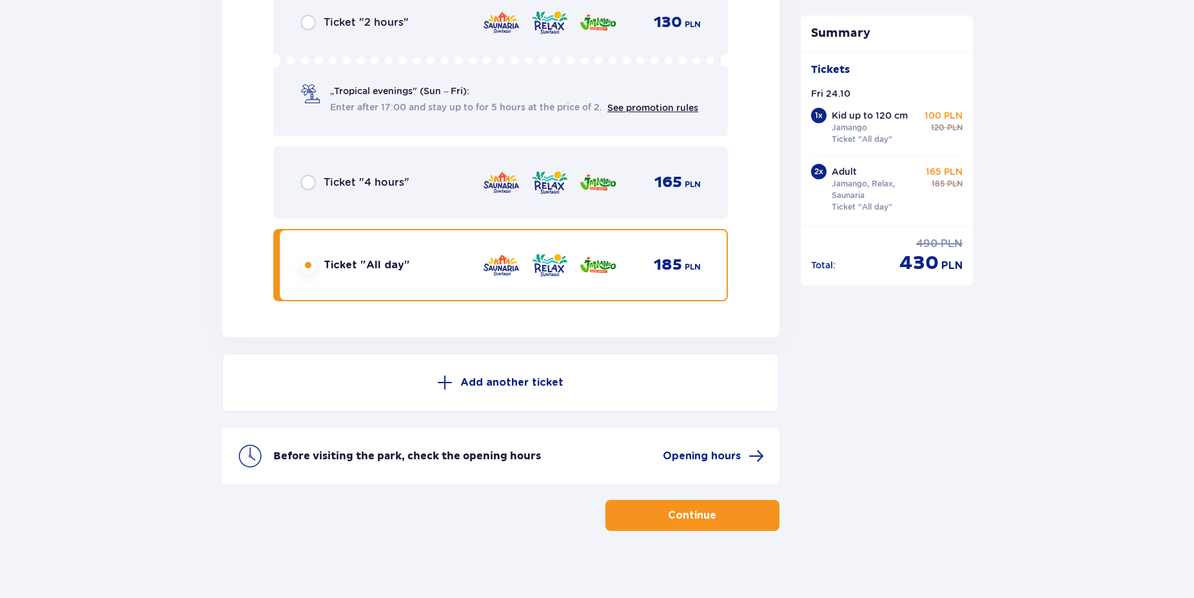
drag, startPoint x: 670, startPoint y: 502, endPoint x: 328, endPoint y: 545, distance: 344.5
click at [670, 508] on p "Continue" at bounding box center [692, 515] width 48 height 14
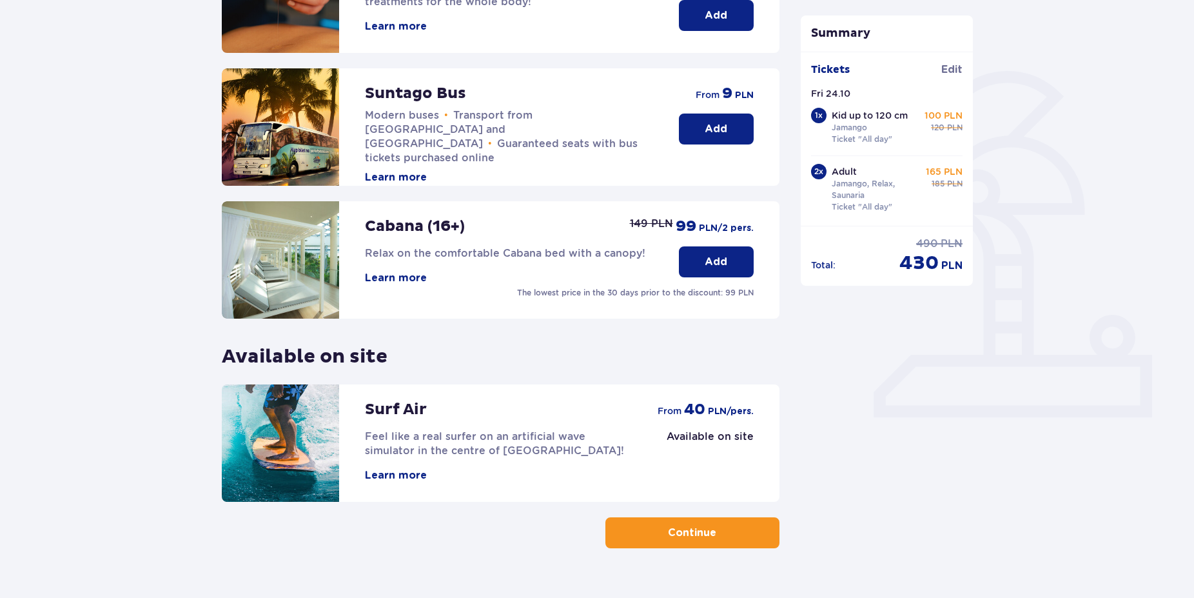
scroll to position [263, 0]
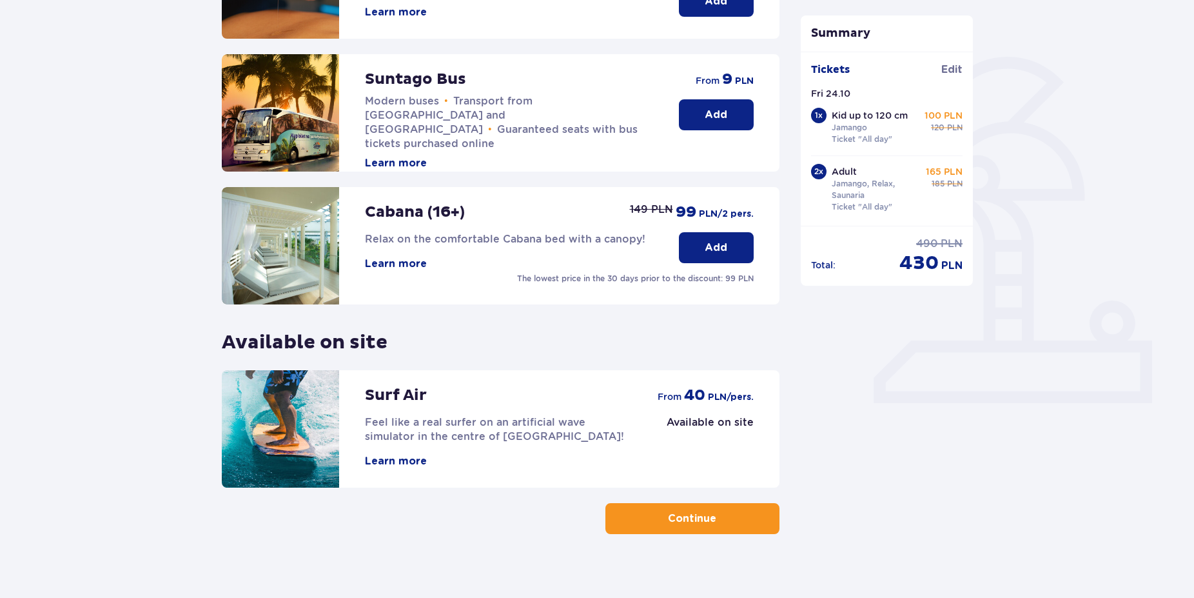
click at [712, 527] on button "Continue" at bounding box center [692, 518] width 174 height 31
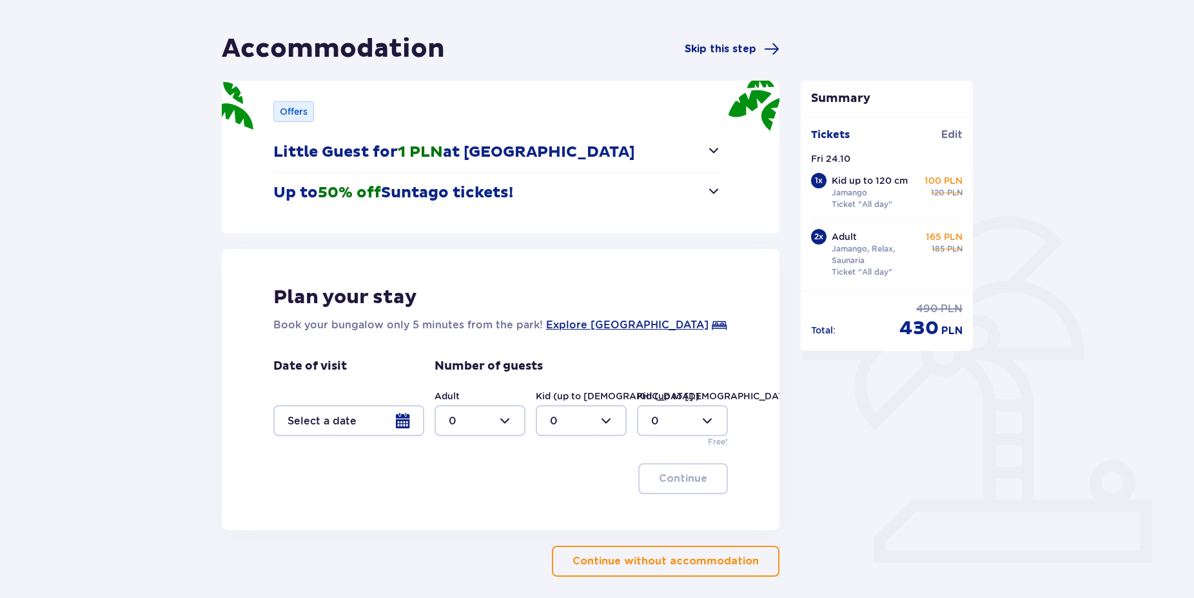
scroll to position [132, 0]
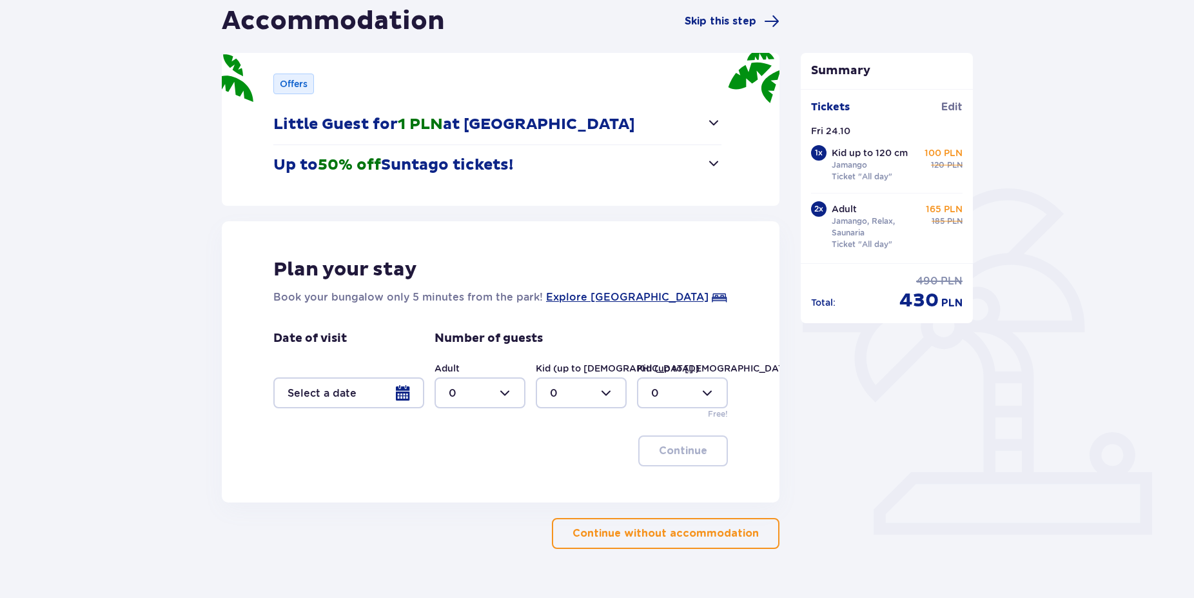
click at [398, 392] on div at bounding box center [348, 392] width 151 height 31
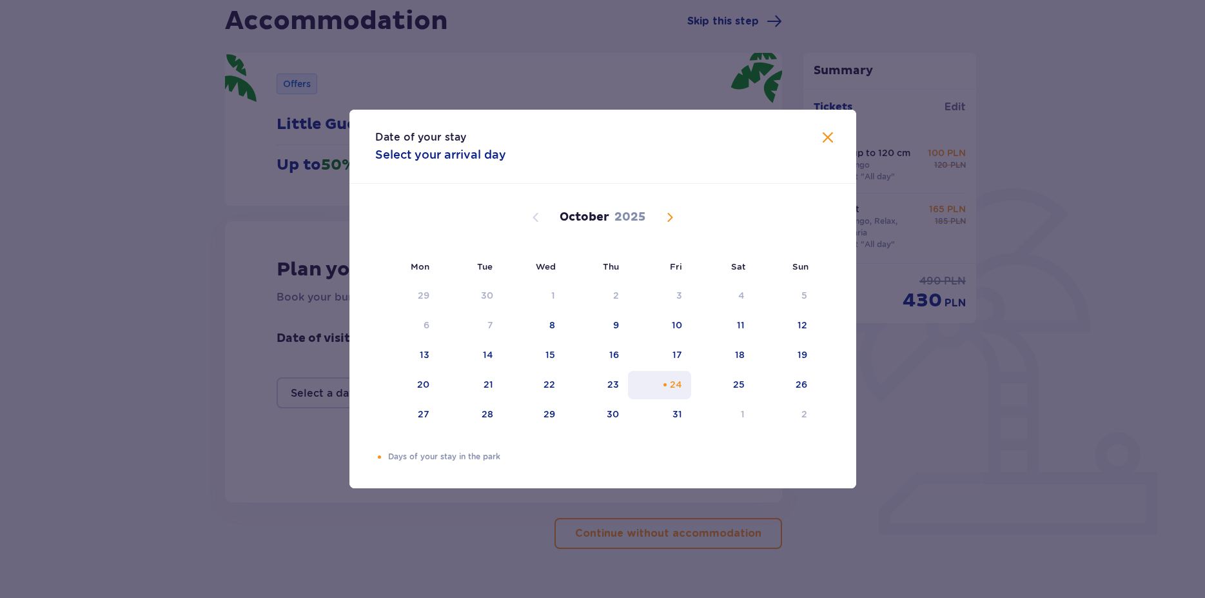
click at [675, 377] on div "24" at bounding box center [660, 385] width 64 height 28
click at [834, 135] on span "Close" at bounding box center [827, 137] width 15 height 15
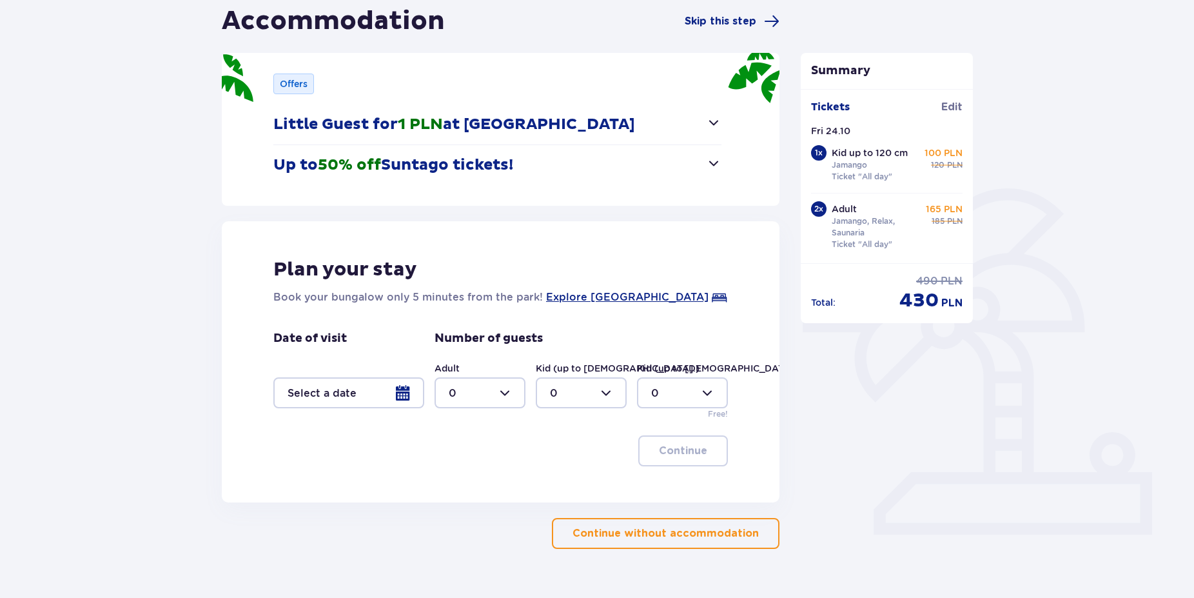
click at [724, 538] on p "Continue without accommodation" at bounding box center [666, 533] width 186 height 14
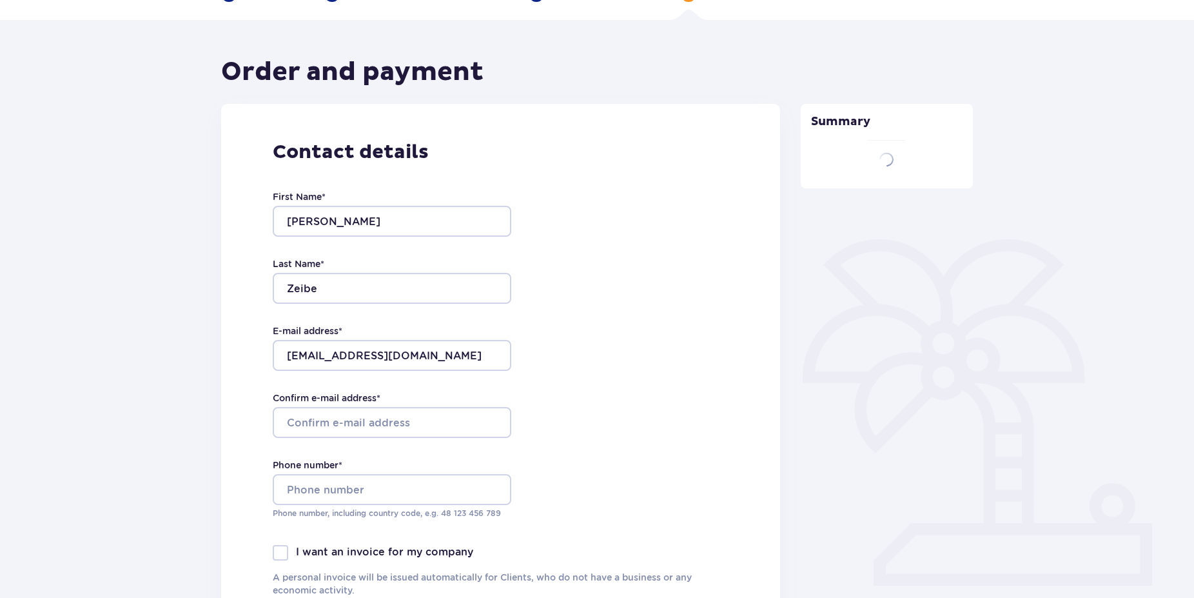
type input "Renate"
type input "Zeibe"
type input "renatezeibe@gmail.com"
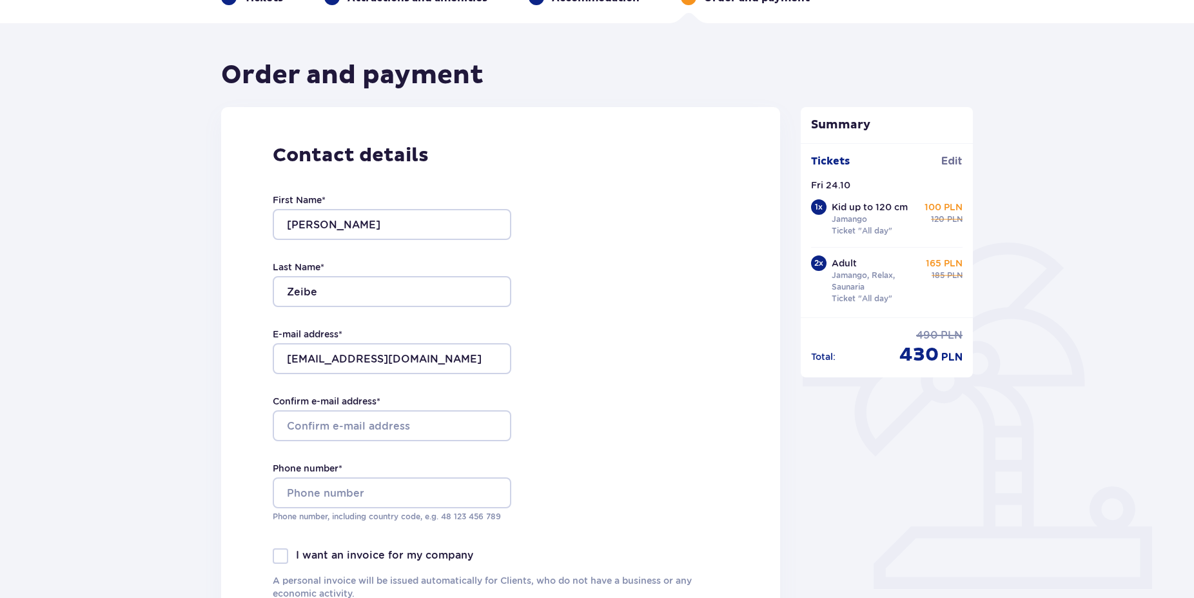
scroll to position [132, 0]
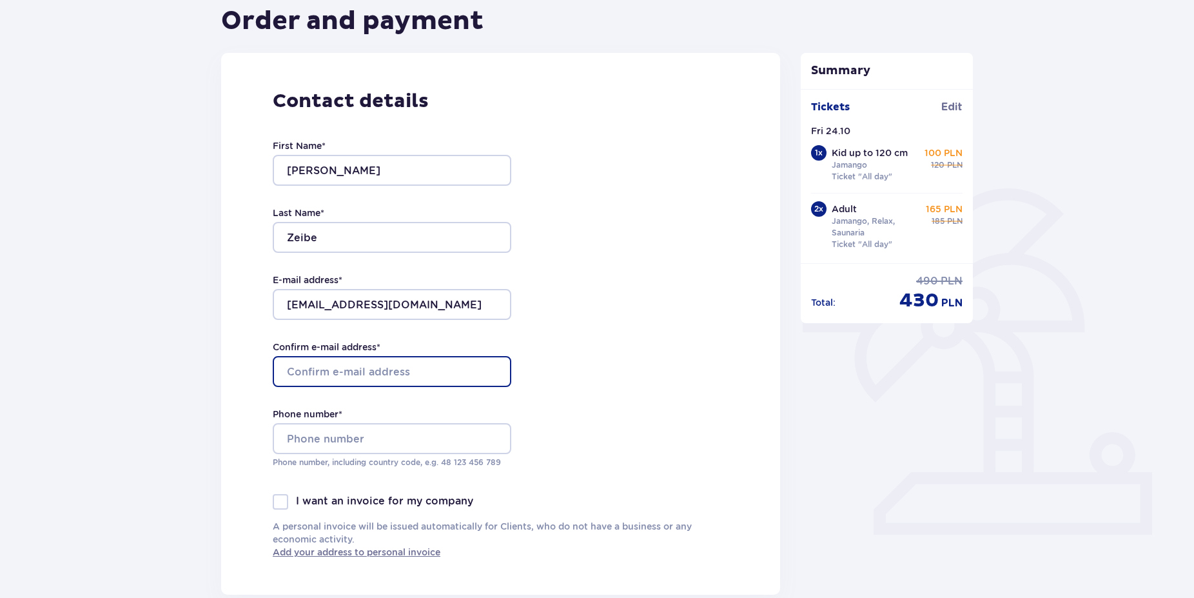
click at [428, 367] on input "Confirm e-mail address *" at bounding box center [392, 371] width 239 height 31
type input "renatezeibe@gmail.com"
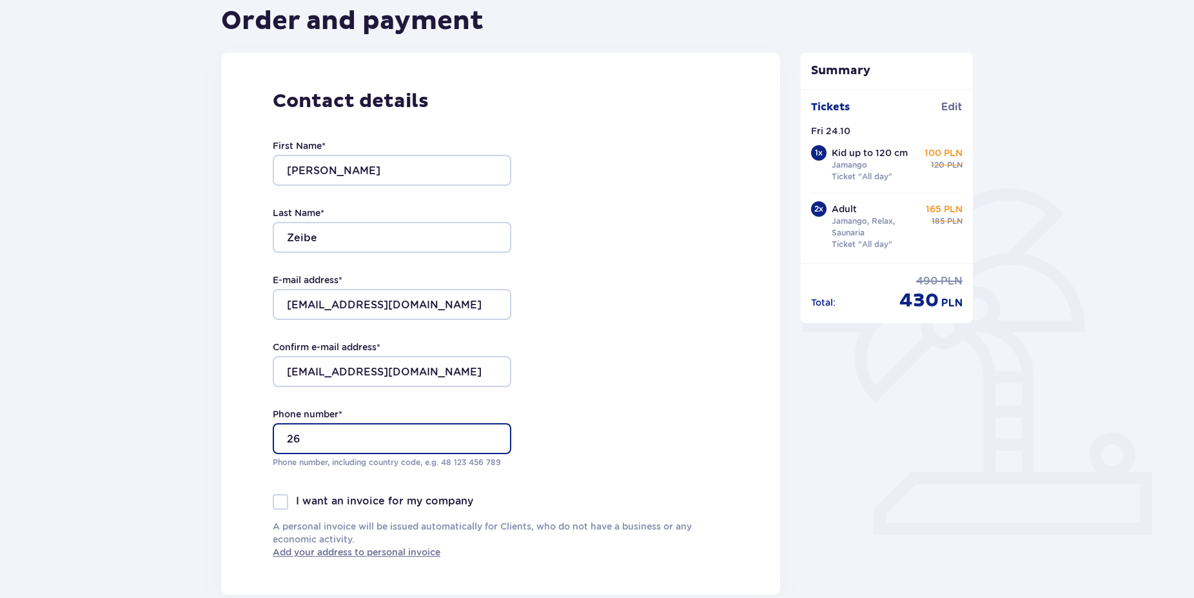
type input "2"
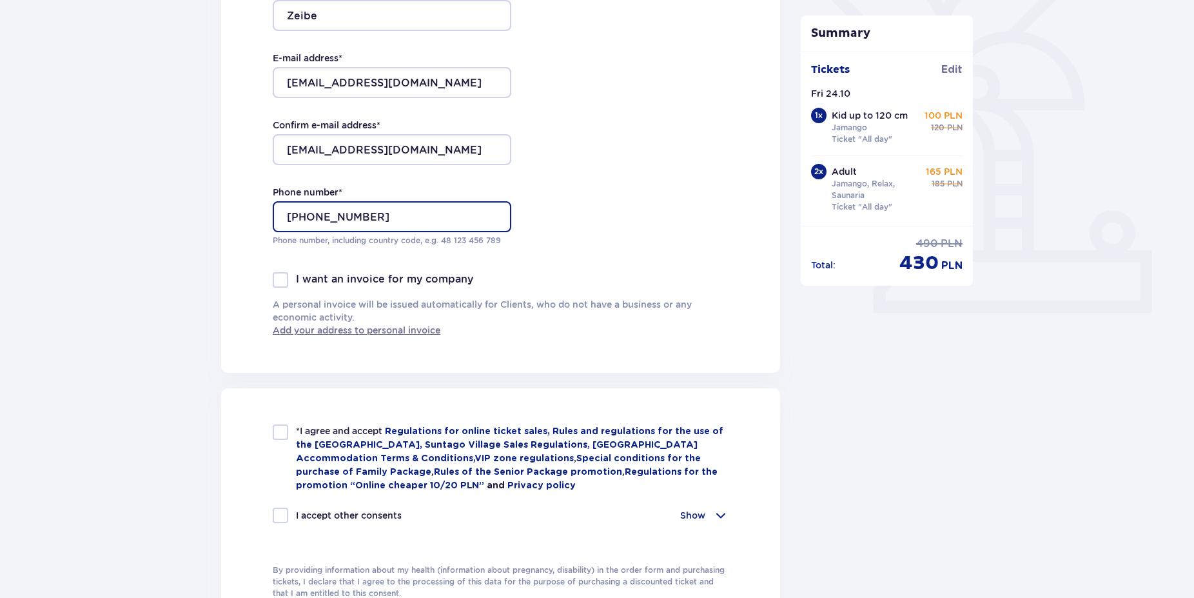
scroll to position [395, 0]
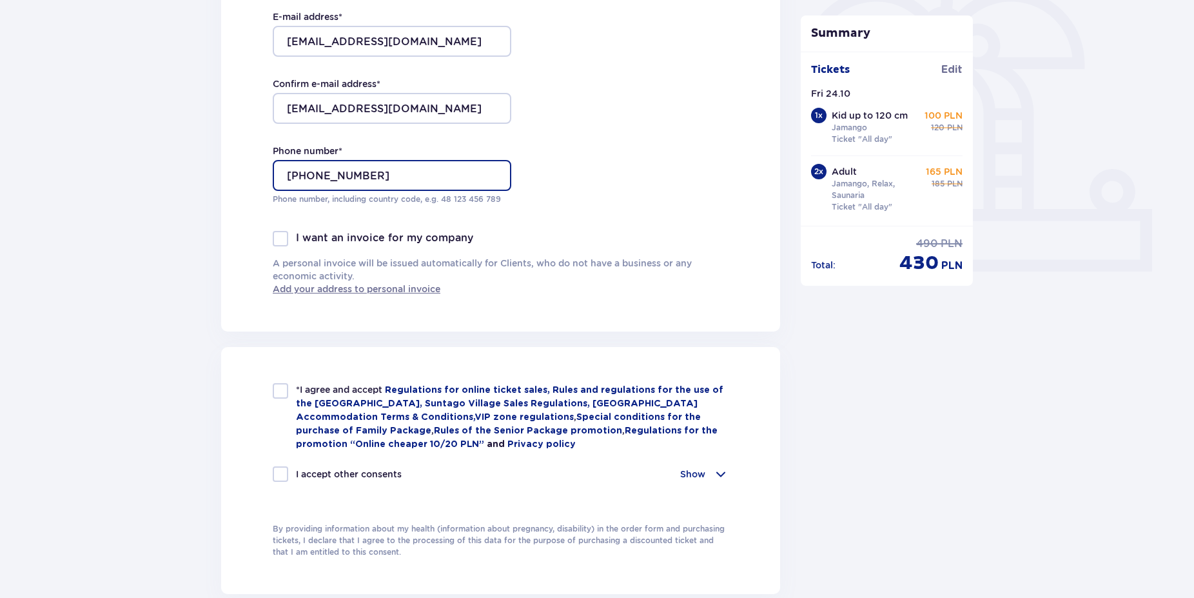
type input "+37126353414"
click at [280, 394] on div at bounding box center [280, 390] width 15 height 15
checkbox input "true"
click at [717, 471] on span at bounding box center [720, 473] width 15 height 15
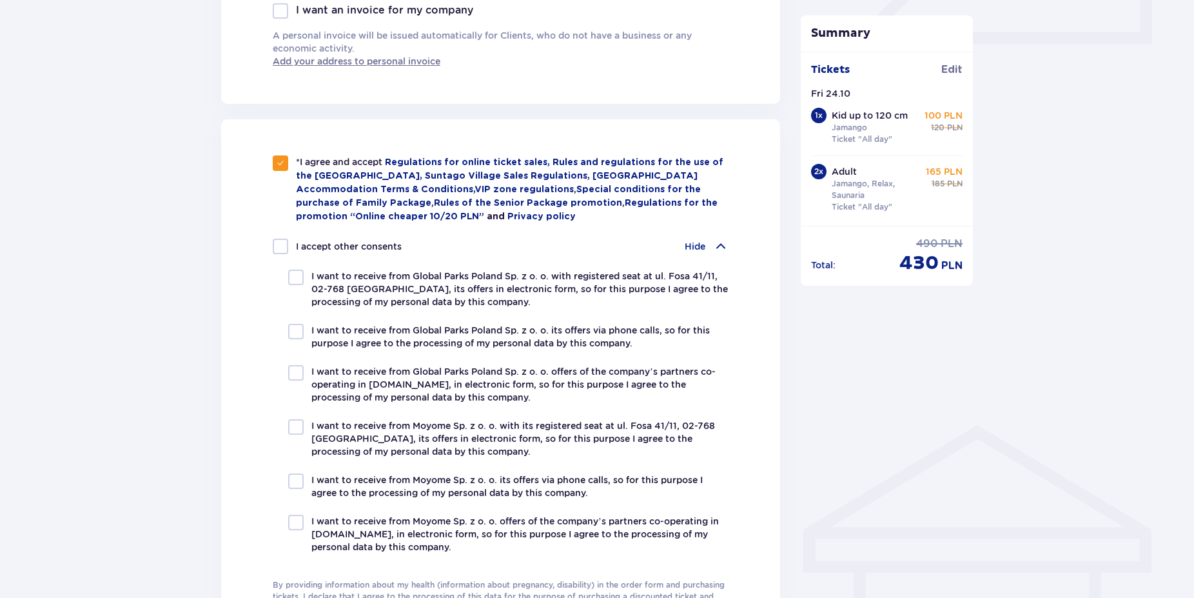
scroll to position [658, 0]
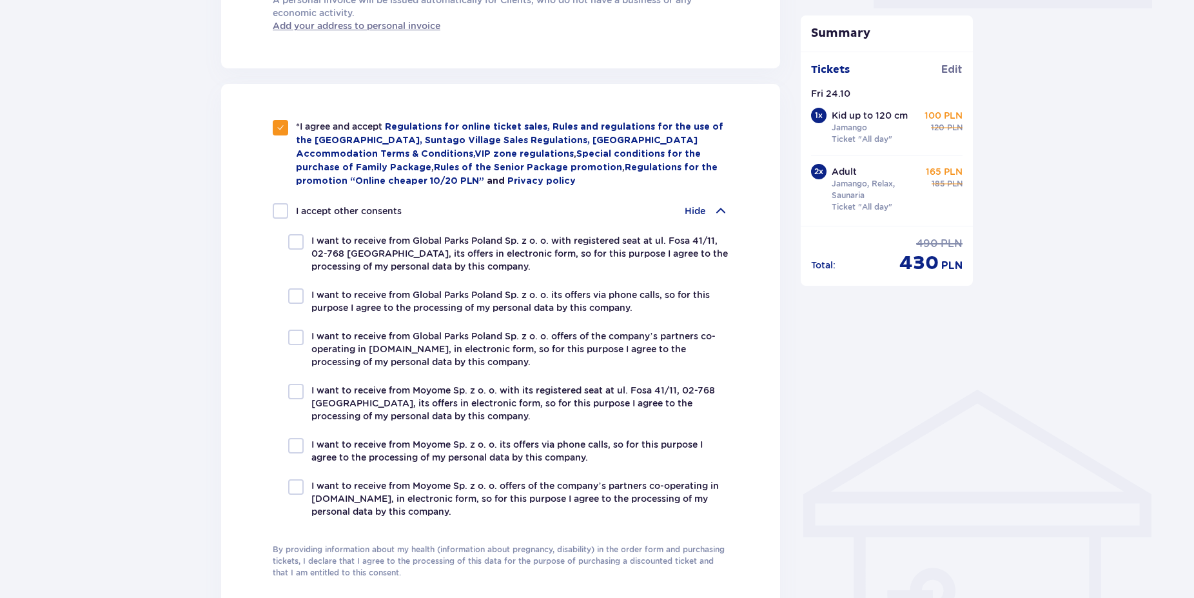
click at [280, 206] on div at bounding box center [280, 210] width 15 height 15
checkbox input "true"
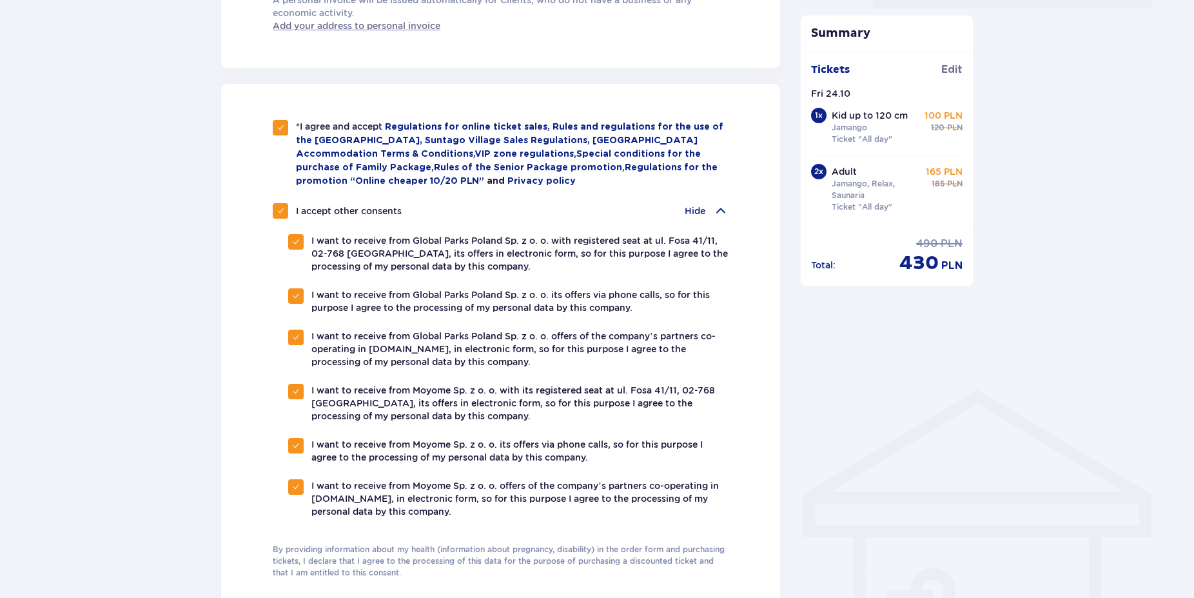
checkbox input "true"
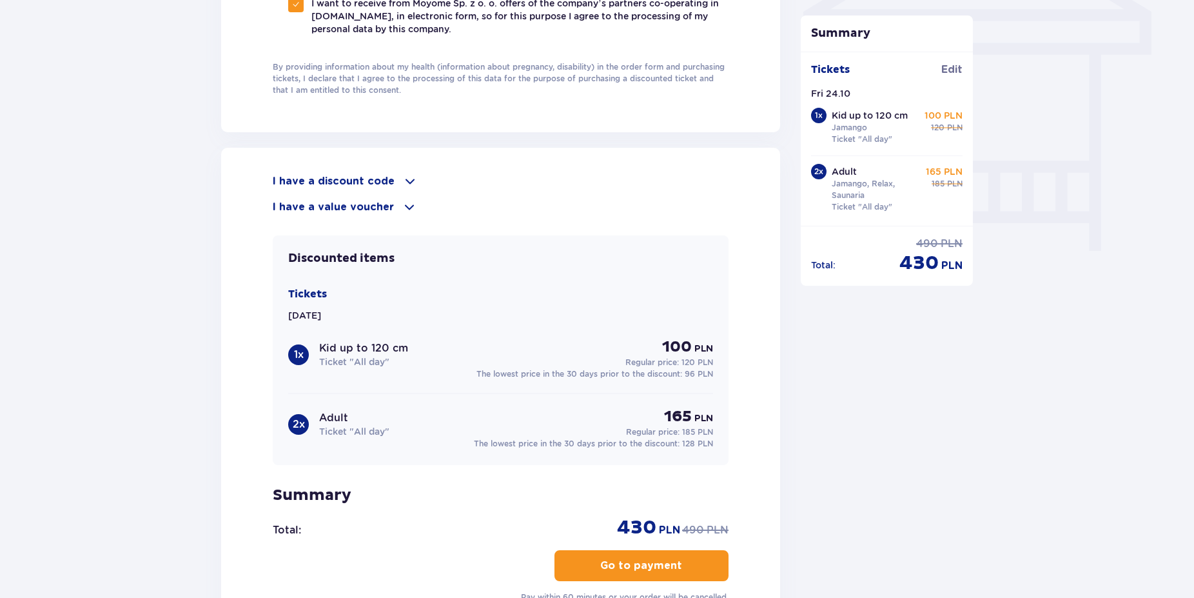
scroll to position [1184, 0]
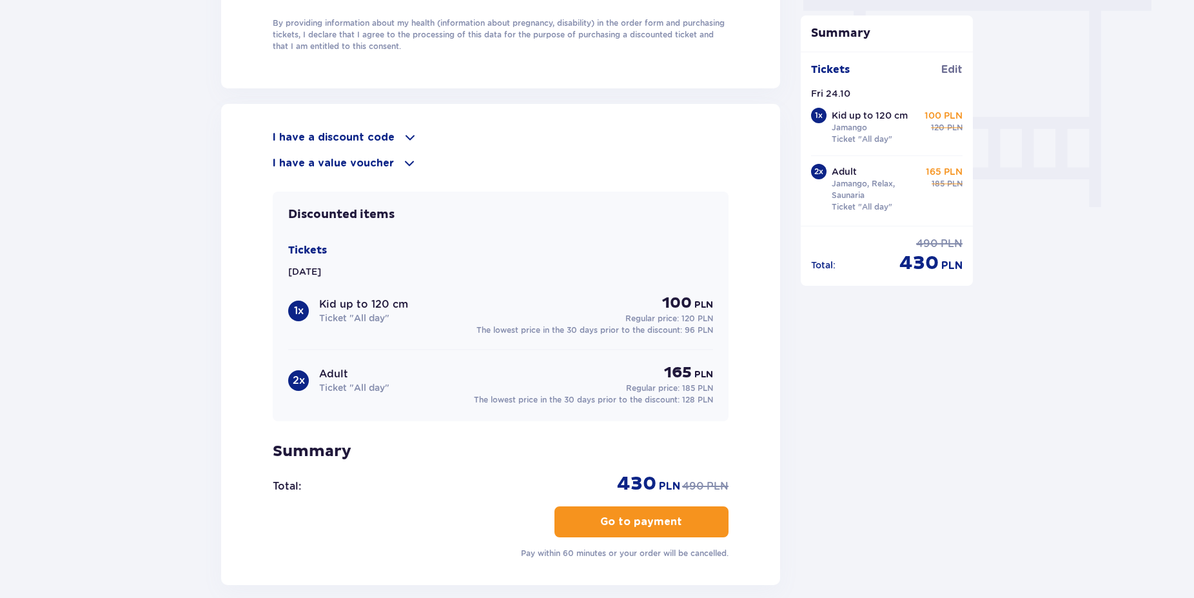
drag, startPoint x: 696, startPoint y: 518, endPoint x: 704, endPoint y: 522, distance: 8.7
click at [696, 518] on button "Go to payment" at bounding box center [642, 521] width 174 height 31
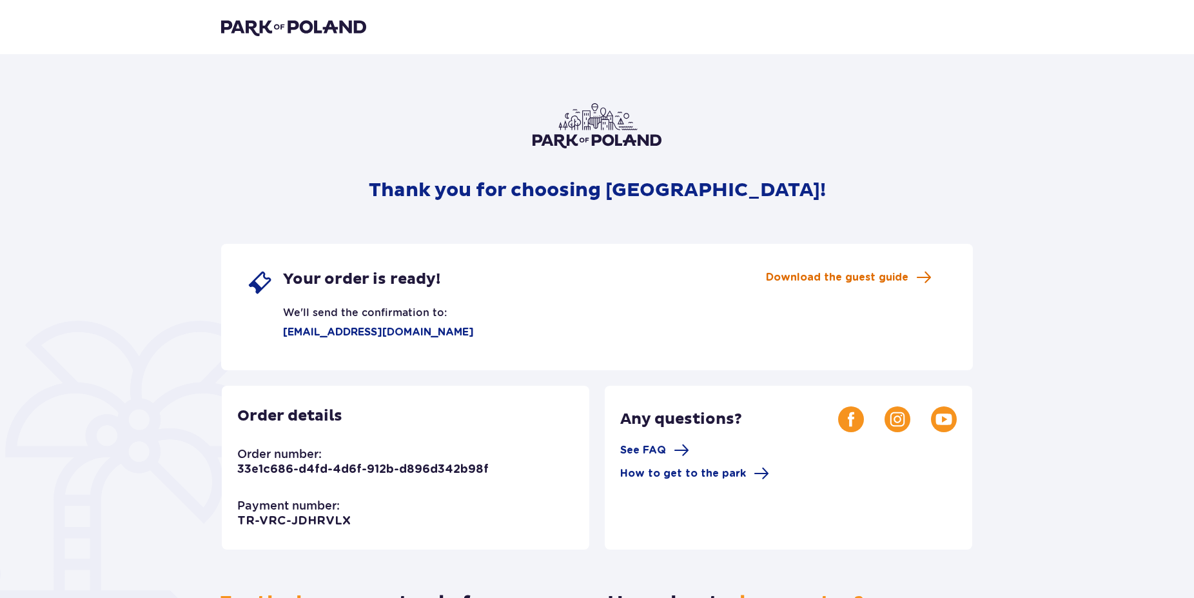
click at [910, 280] on span "Download the guest guide" at bounding box center [849, 277] width 166 height 15
click at [567, 135] on img at bounding box center [597, 125] width 129 height 45
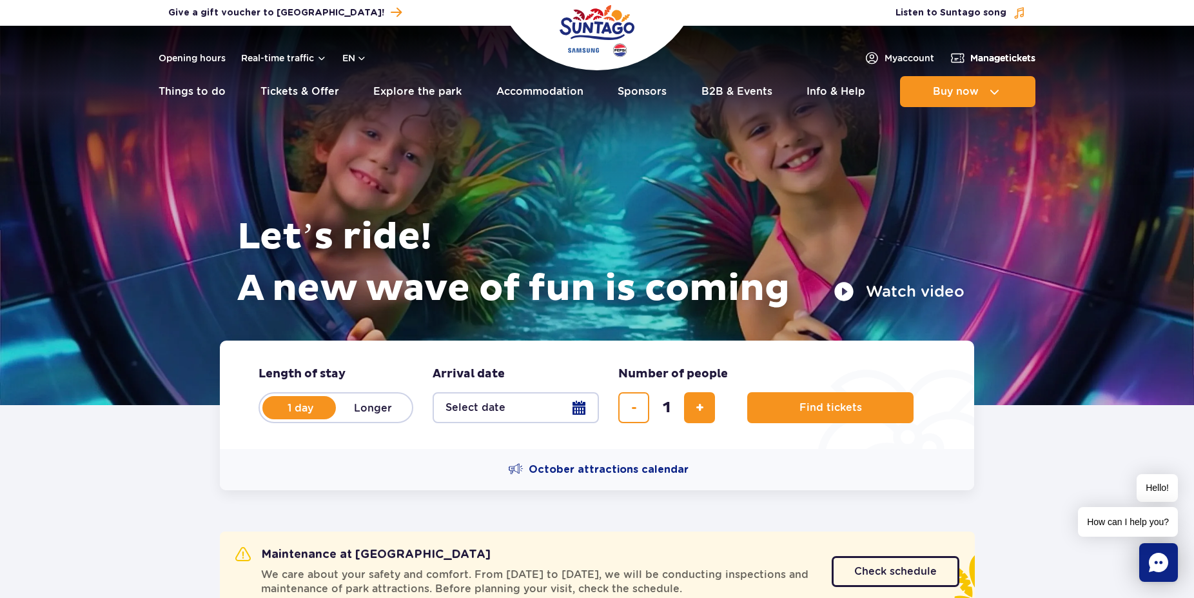
click at [1006, 59] on span "Manage tickets" at bounding box center [1002, 58] width 65 height 13
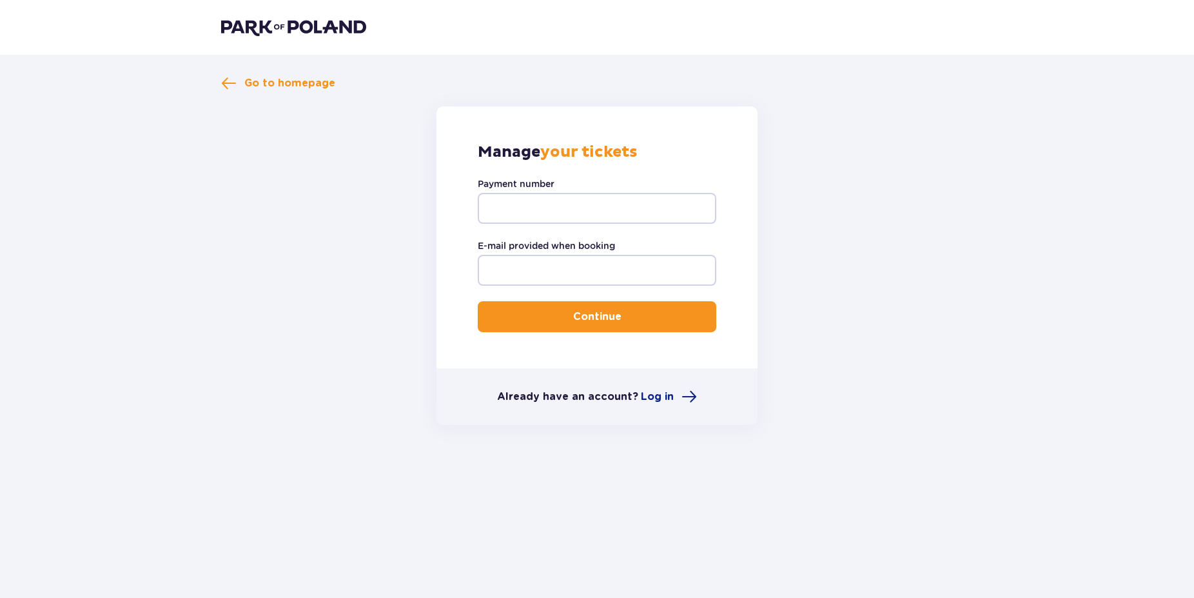
click at [296, 35] on img at bounding box center [293, 27] width 145 height 18
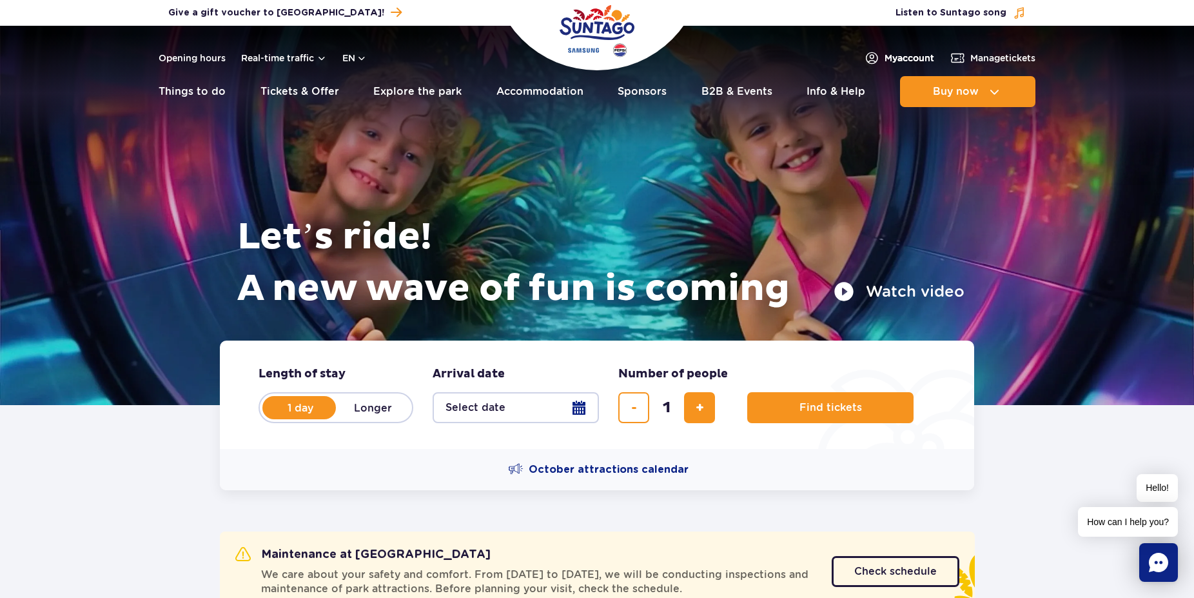
click at [896, 57] on span "My account" at bounding box center [910, 58] width 50 height 13
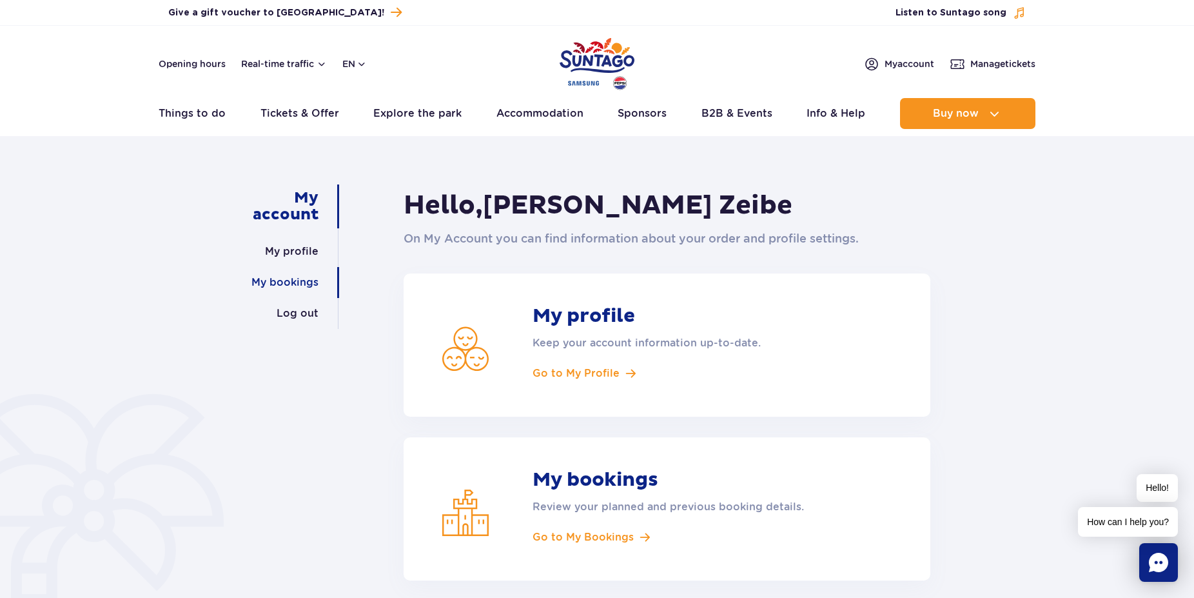
click at [308, 284] on link "My bookings" at bounding box center [284, 282] width 67 height 31
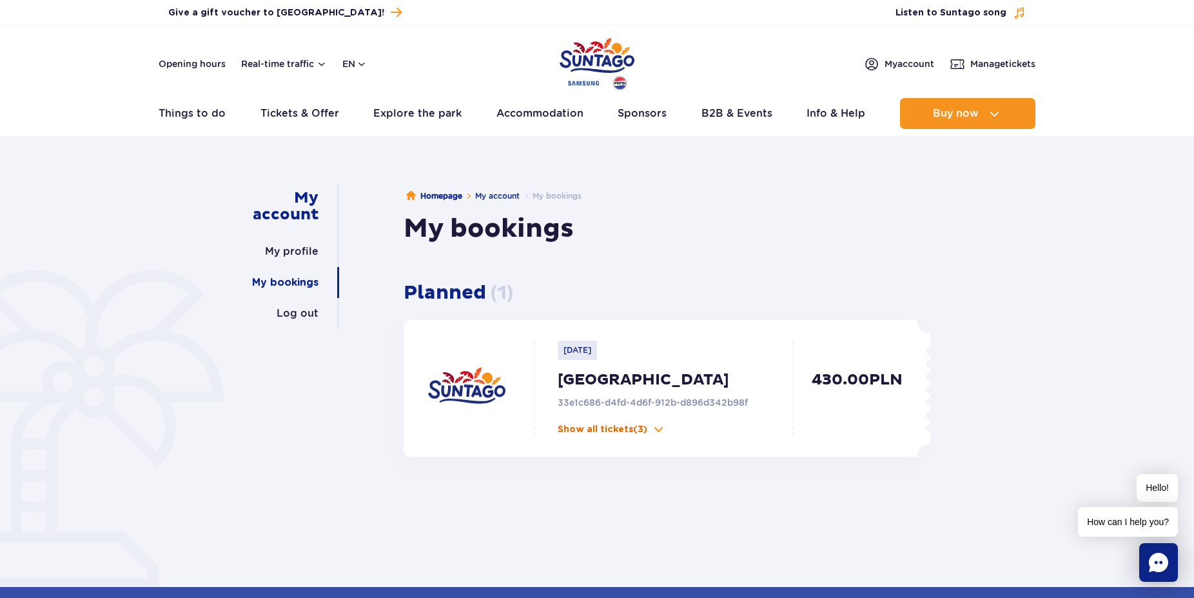
click at [662, 426] on span at bounding box center [659, 429] width 13 height 13
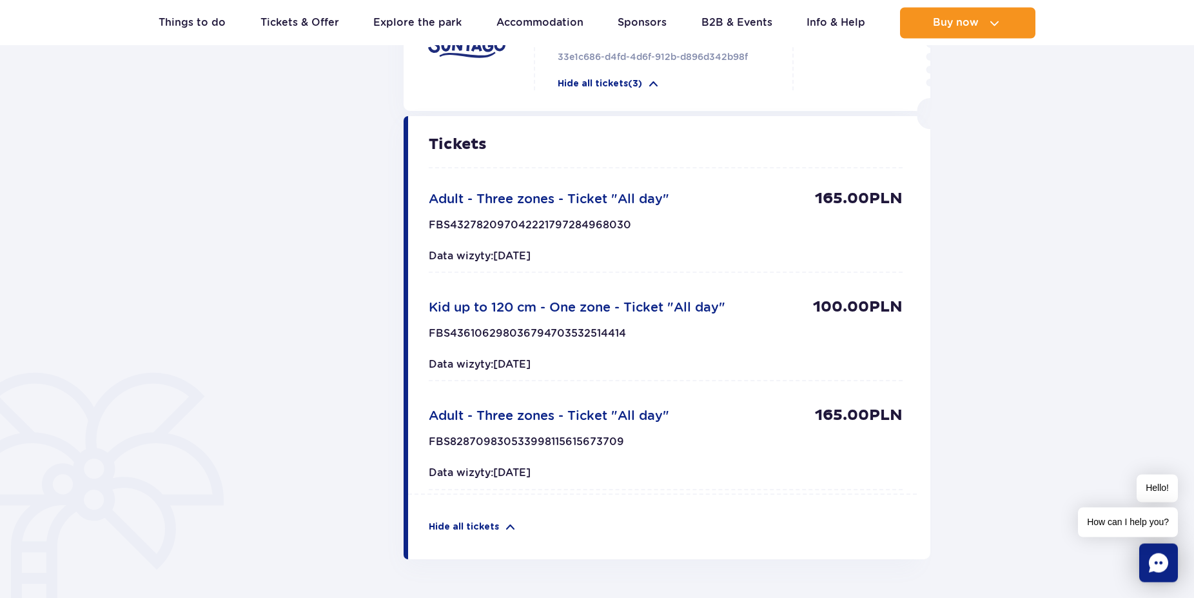
scroll to position [395, 0]
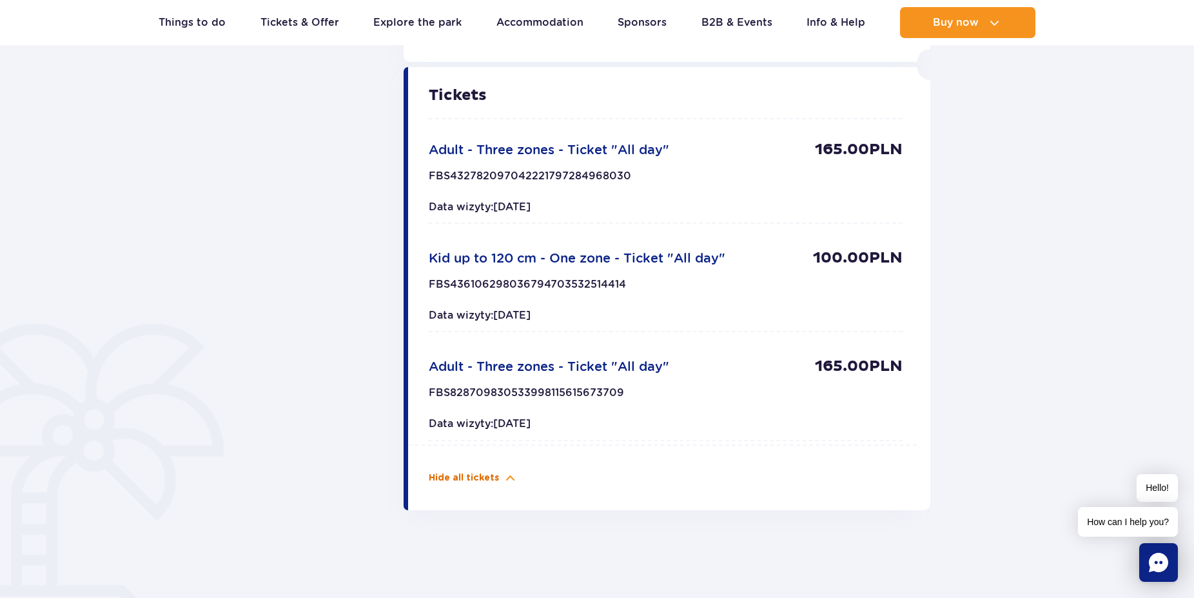
click at [482, 478] on p "Hide all tickets" at bounding box center [464, 477] width 70 height 13
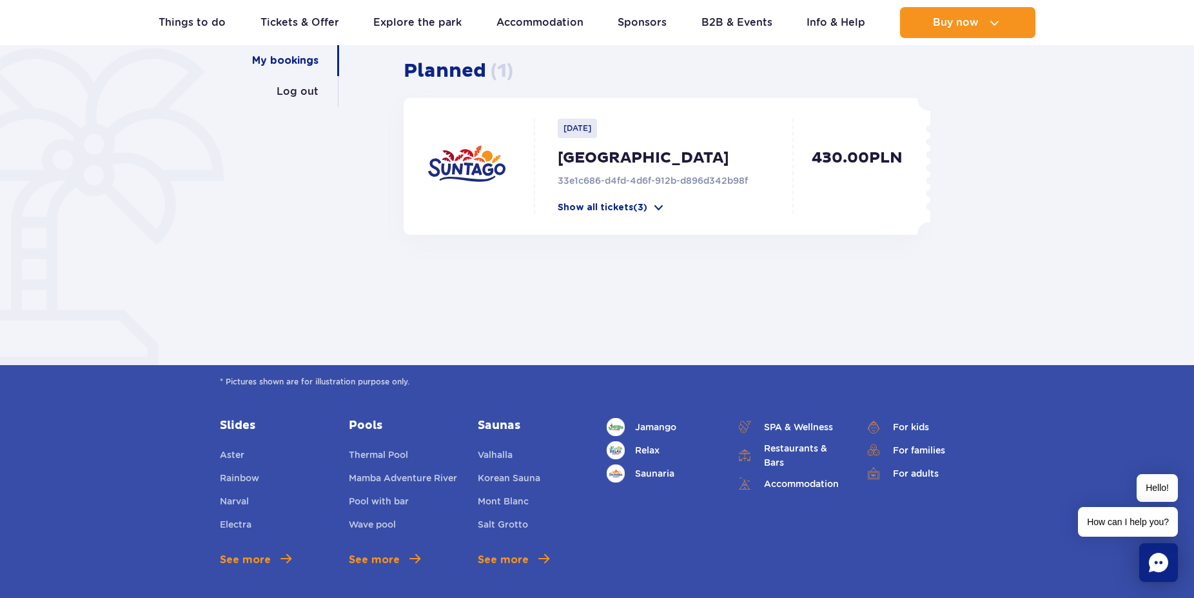
scroll to position [0, 0]
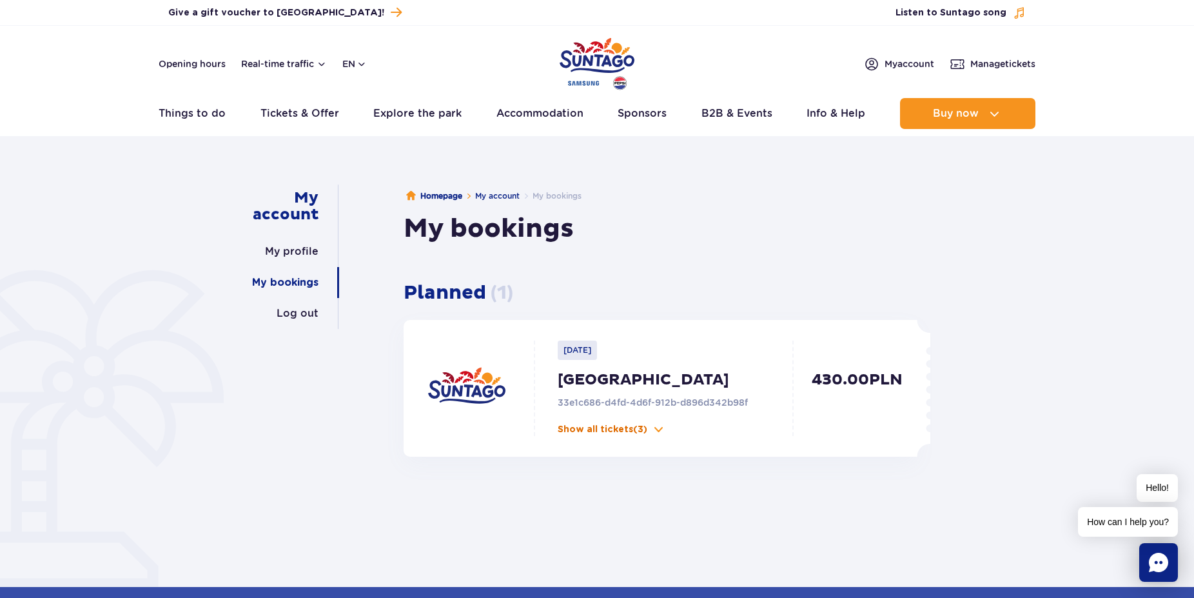
click at [646, 428] on p "Show all tickets (3)" at bounding box center [603, 429] width 90 height 13
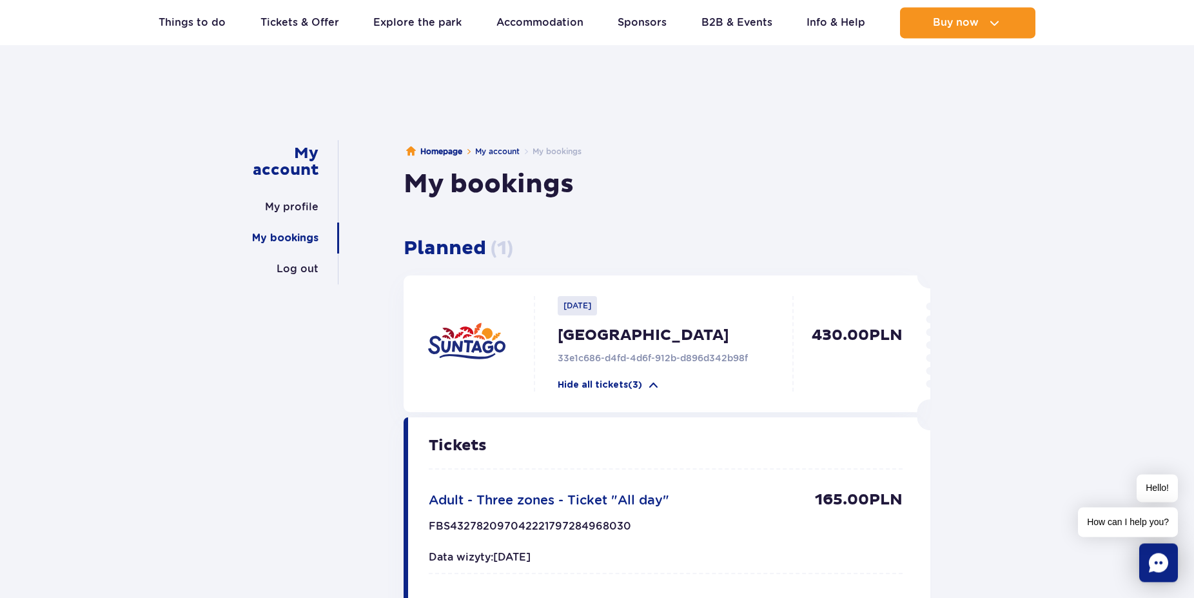
scroll to position [132, 0]
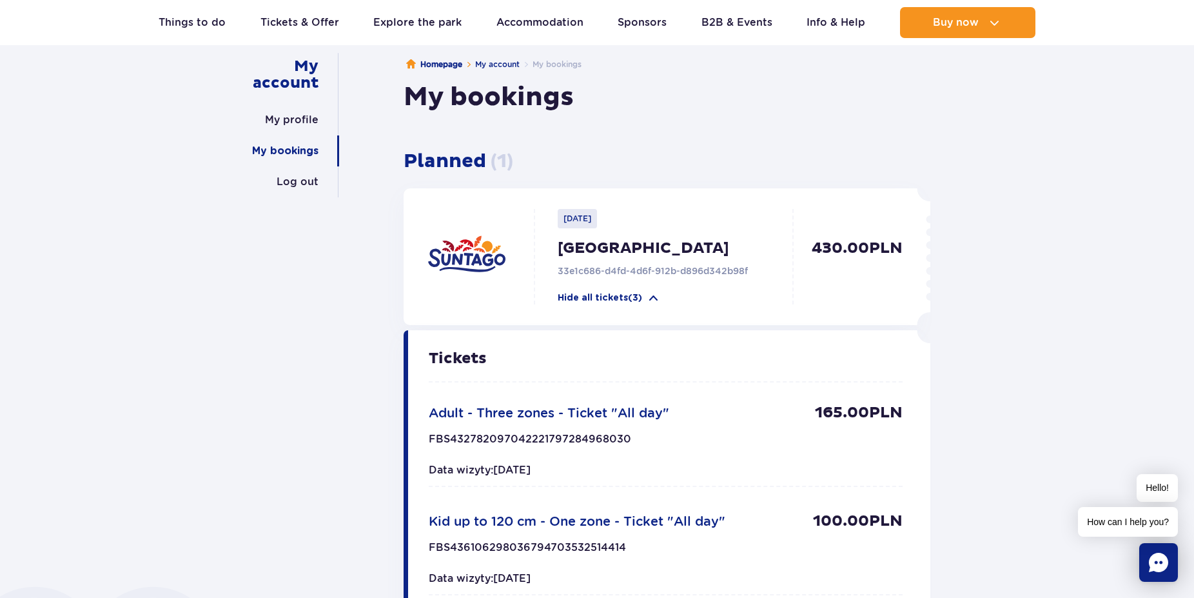
click at [446, 411] on span "Adult - Three zones - Ticket "All day"" at bounding box center [549, 412] width 241 height 15
click at [696, 268] on p "33e1c686-d4fd-4d6f-912b-d896d342b98f" at bounding box center [679, 270] width 242 height 13
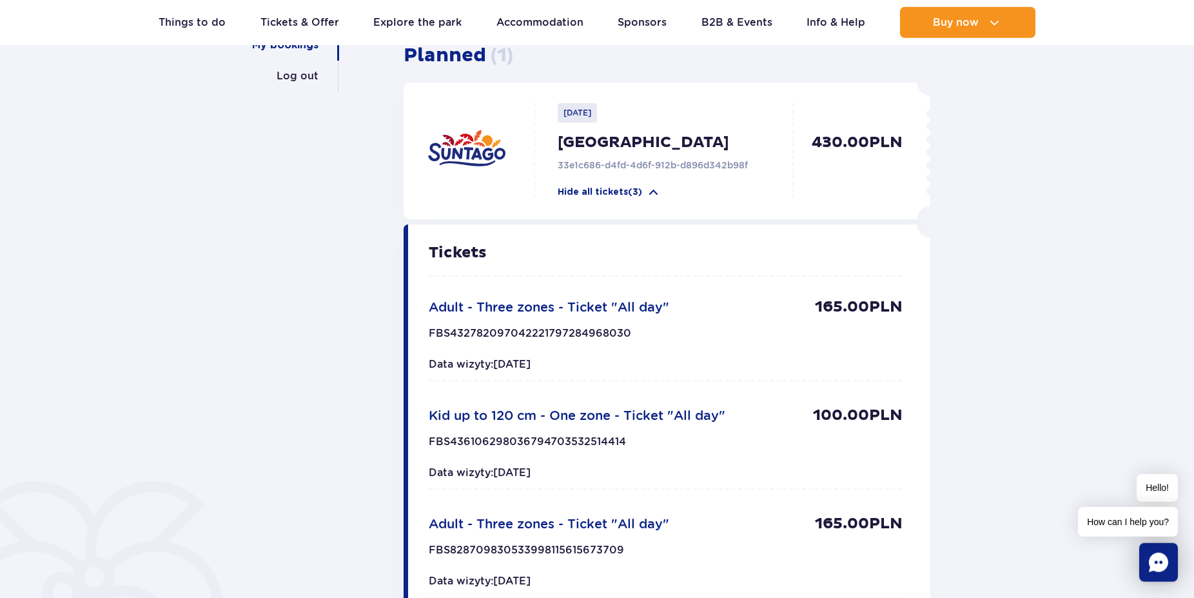
scroll to position [0, 0]
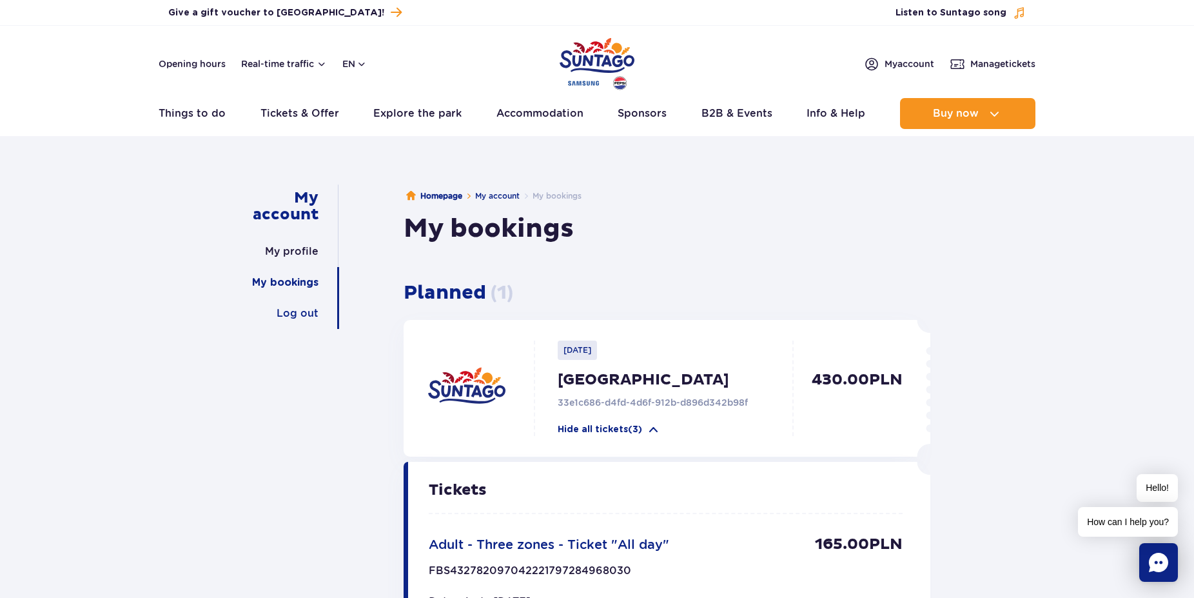
drag, startPoint x: 298, startPoint y: 312, endPoint x: 302, endPoint y: 324, distance: 12.2
click at [299, 313] on link "Log out" at bounding box center [298, 313] width 42 height 31
